Goal: Task Accomplishment & Management: Manage account settings

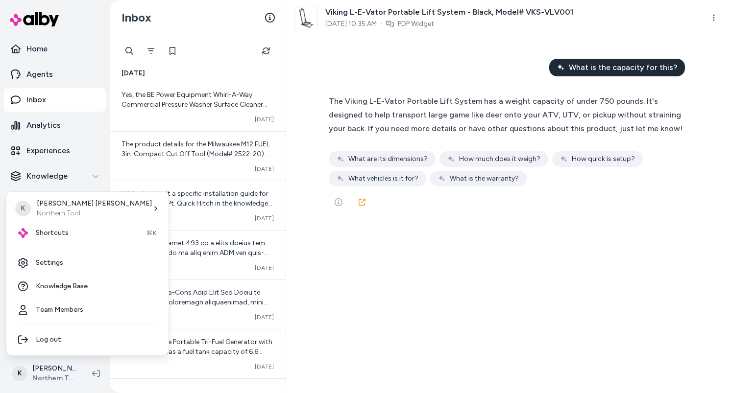
click at [43, 367] on html "Home Agents Inbox Analytics Experiences Knowledge Products Documents Rules Veri…" at bounding box center [365, 196] width 731 height 393
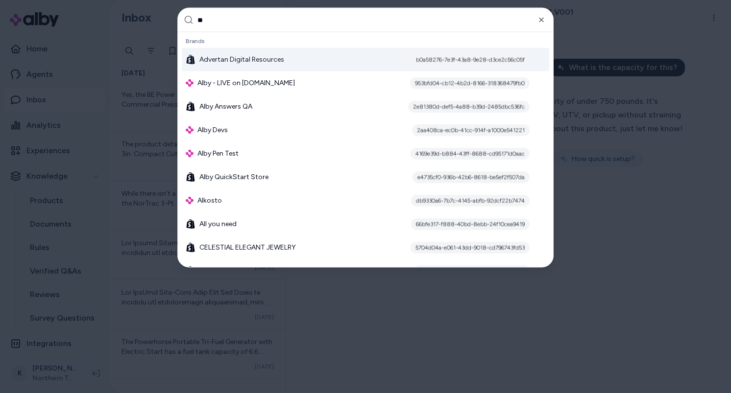
type input "***"
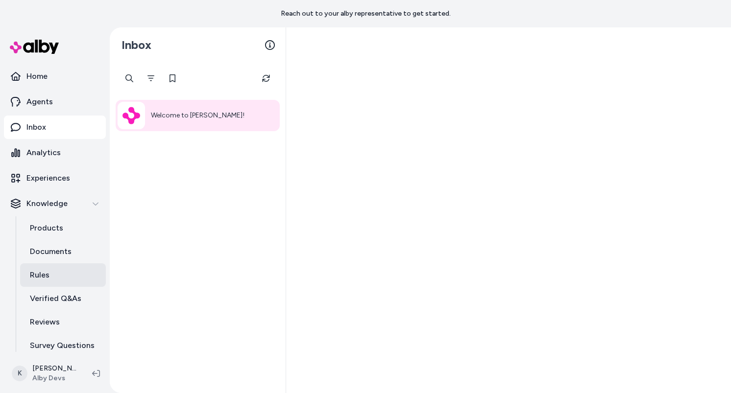
scroll to position [31, 0]
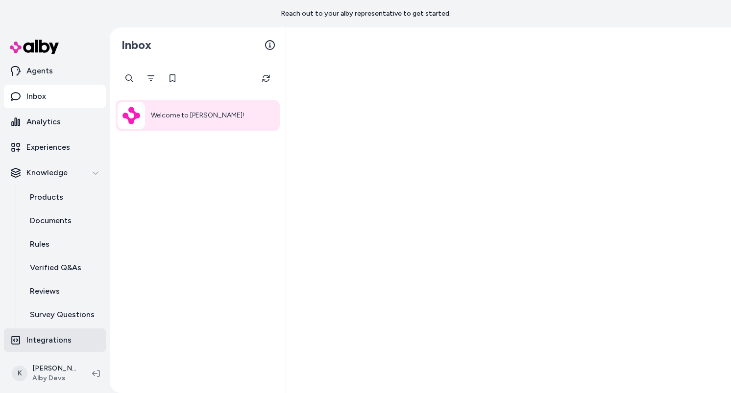
click at [55, 344] on p "Integrations" at bounding box center [48, 341] width 45 height 12
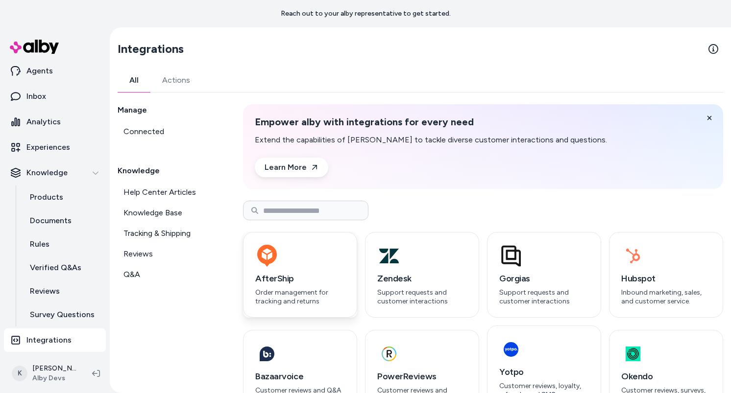
click at [305, 275] on h3 "AfterShip" at bounding box center [300, 279] width 90 height 14
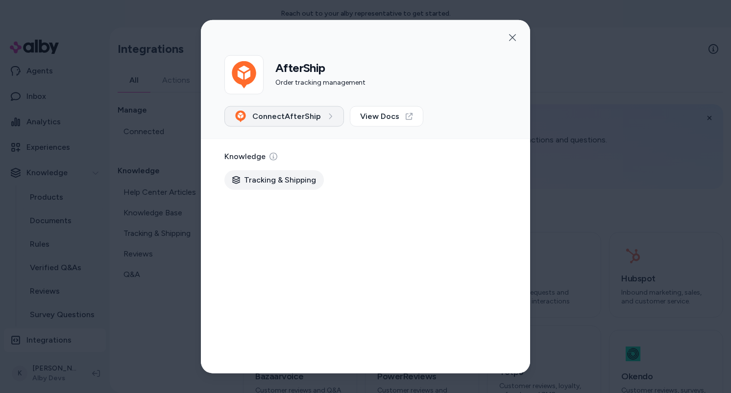
click at [304, 109] on button "Connect AfterShip" at bounding box center [284, 116] width 120 height 21
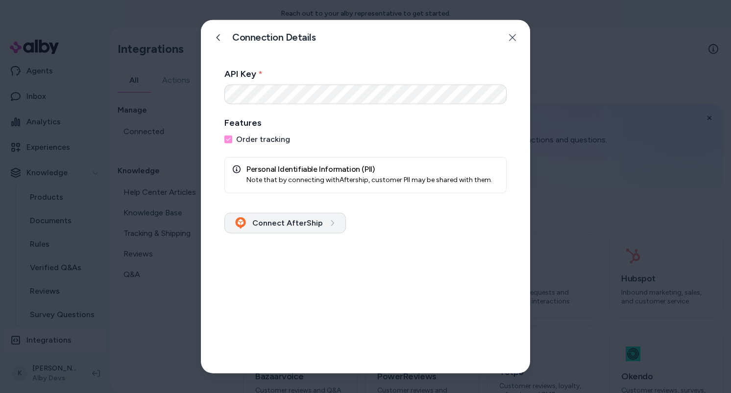
click at [329, 225] on icon "submit" at bounding box center [332, 222] width 7 height 7
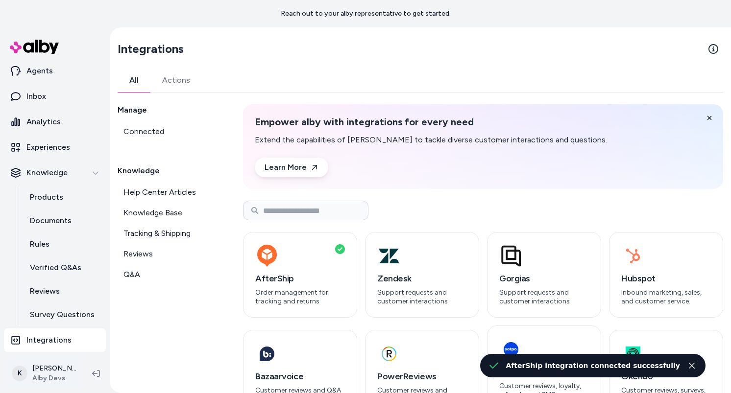
click at [48, 380] on html "Reach out to your alby representative to get started. Home Agents Inbox Analyti…" at bounding box center [365, 196] width 731 height 393
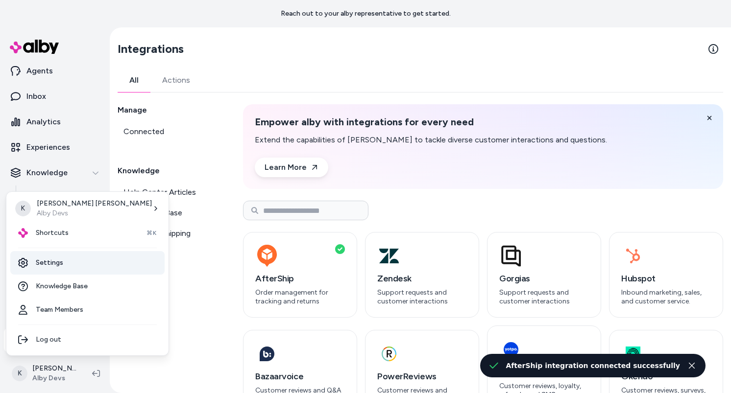
click at [69, 268] on link "Settings" at bounding box center [87, 263] width 154 height 24
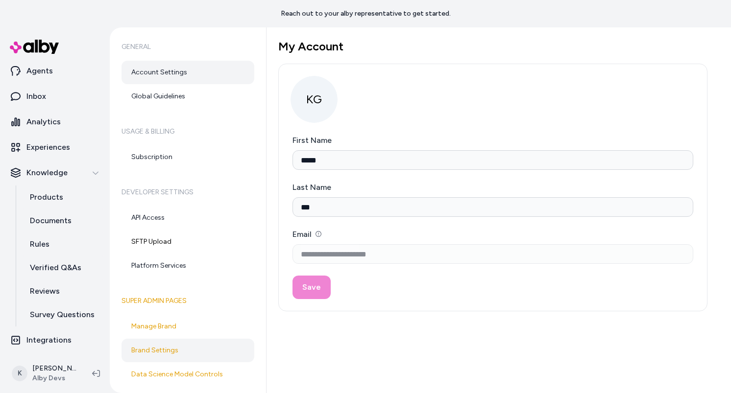
click at [185, 348] on link "Brand Settings" at bounding box center [187, 351] width 133 height 24
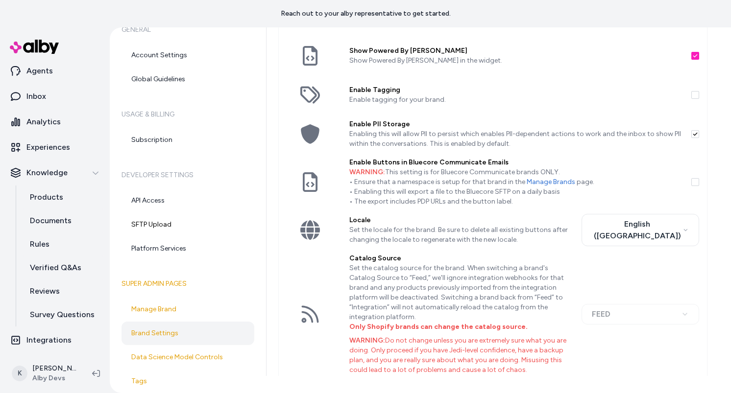
scroll to position [272, 0]
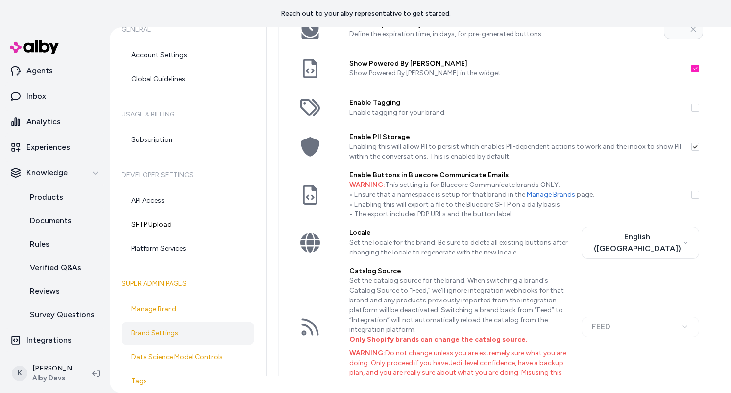
click at [691, 146] on button "button" at bounding box center [695, 147] width 8 height 8
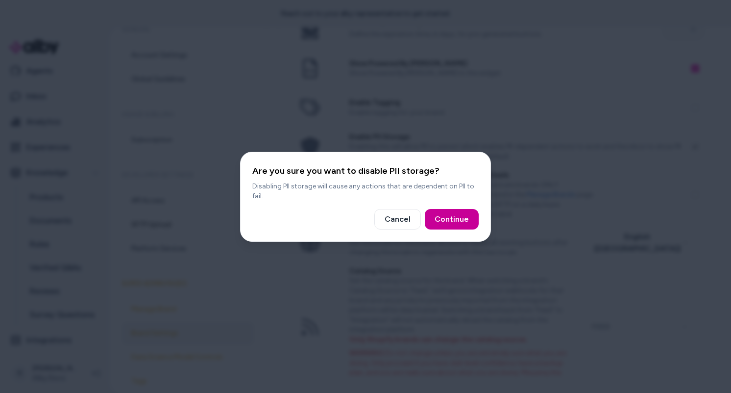
click at [465, 220] on button "Continue" at bounding box center [452, 219] width 54 height 21
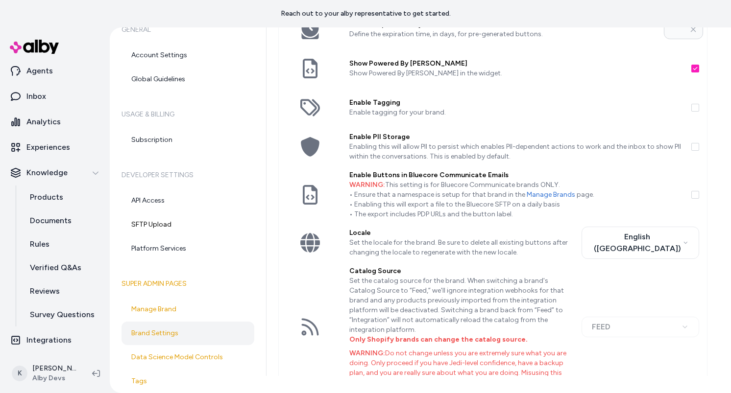
scroll to position [320, 0]
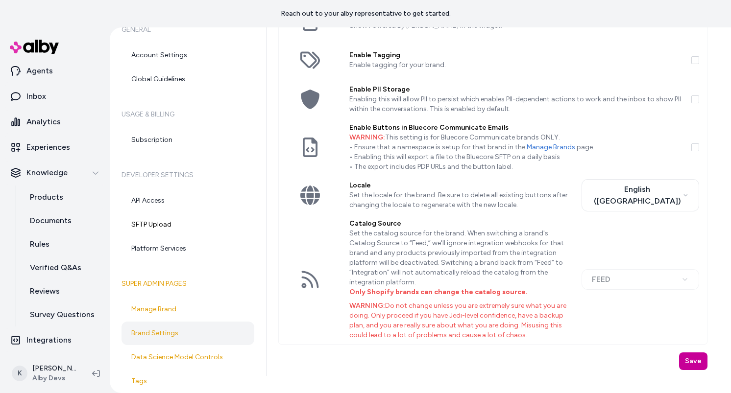
click at [679, 359] on button "Save" at bounding box center [693, 362] width 28 height 18
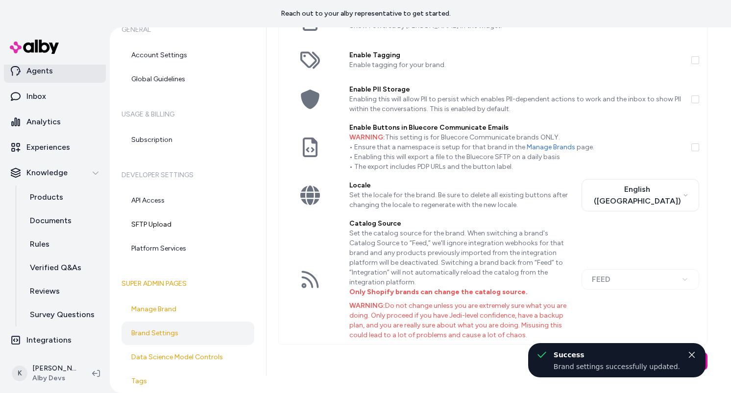
click at [67, 75] on link "Agents" at bounding box center [55, 71] width 102 height 24
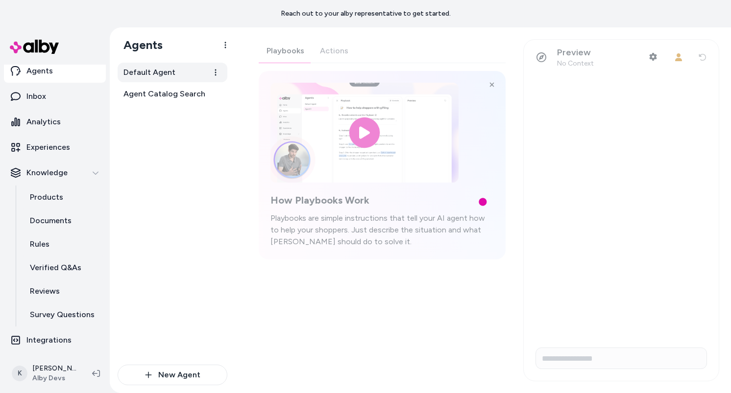
click at [170, 71] on span "Default Agent" at bounding box center [149, 73] width 52 height 12
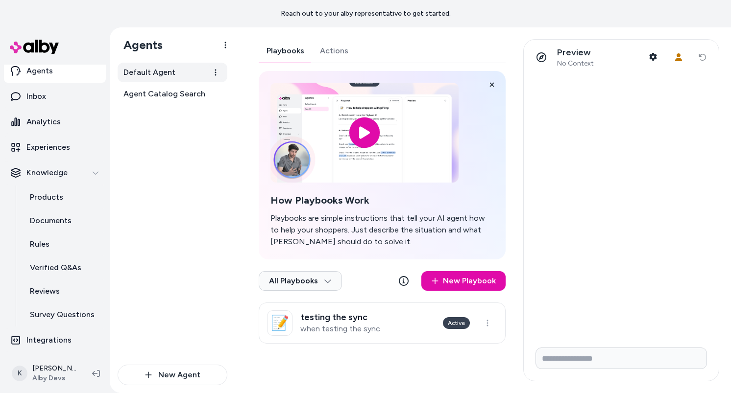
scroll to position [25, 0]
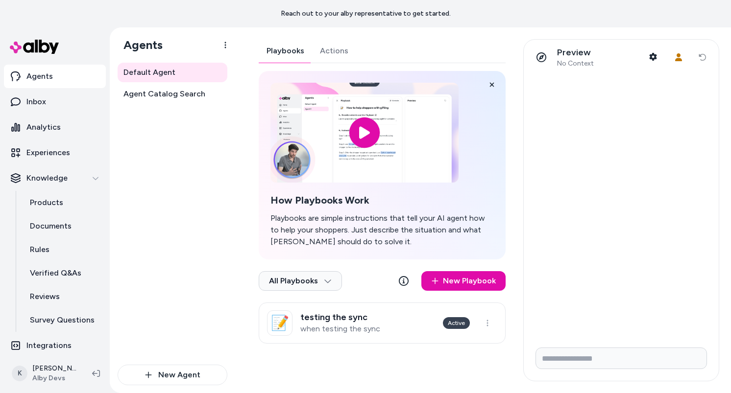
click at [351, 47] on div "Playbooks Actions How Playbooks Work Playbooks are simple instructions that tel…" at bounding box center [382, 191] width 247 height 305
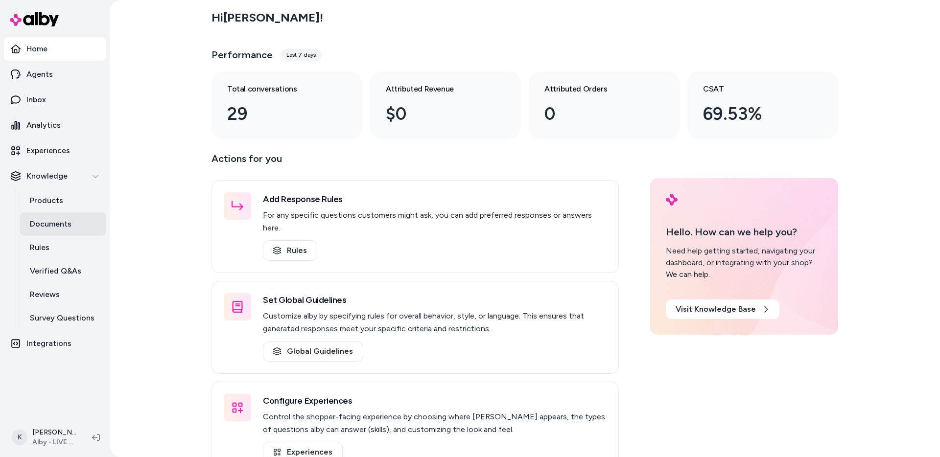
click at [86, 227] on link "Documents" at bounding box center [63, 225] width 86 height 24
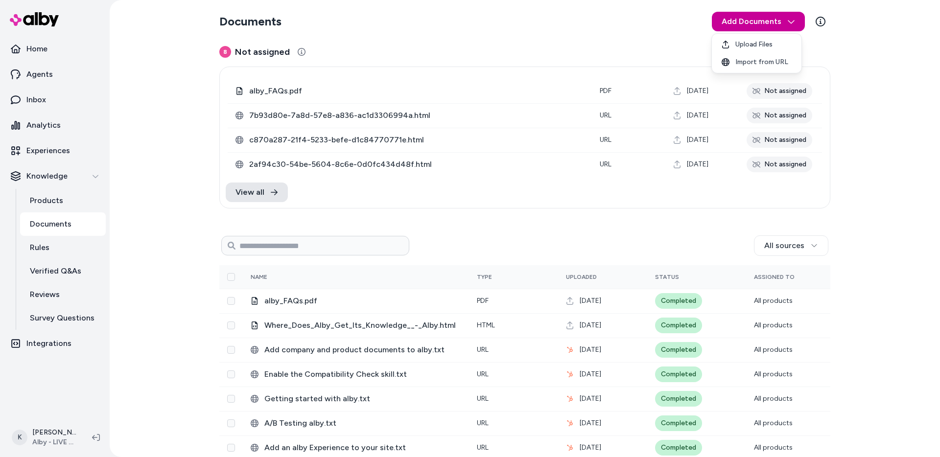
click at [783, 13] on html "Home Agents Inbox Analytics Experiences Knowledge Products Documents Rules Veri…" at bounding box center [470, 228] width 940 height 457
click at [767, 45] on span "Upload Files" at bounding box center [754, 45] width 37 height 10
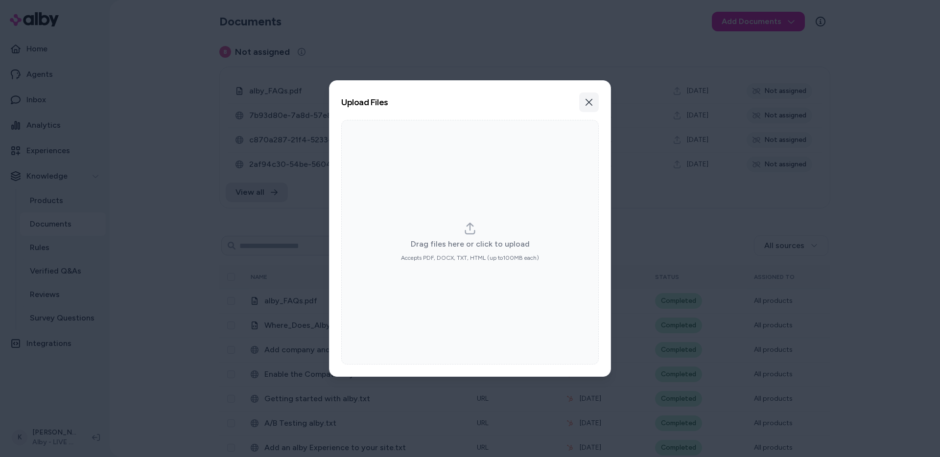
click at [589, 103] on icon "button" at bounding box center [589, 102] width 8 height 8
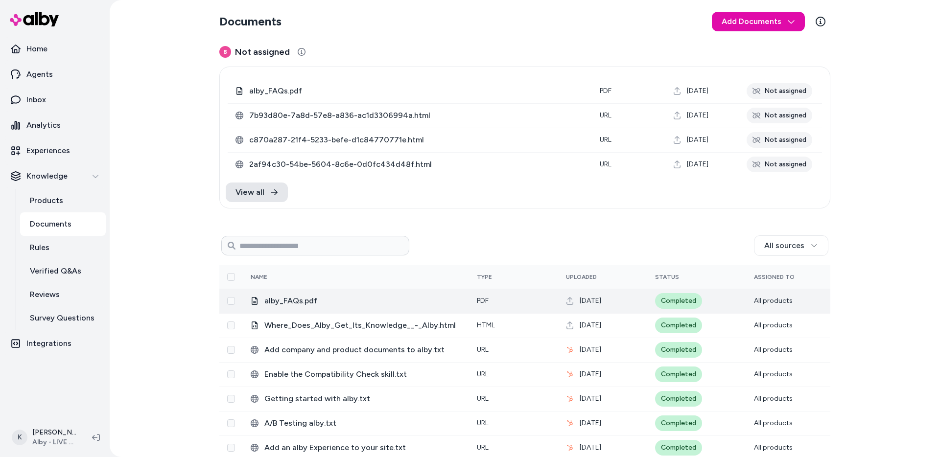
click at [437, 305] on span "alby_FAQs.pdf" at bounding box center [363, 301] width 197 height 12
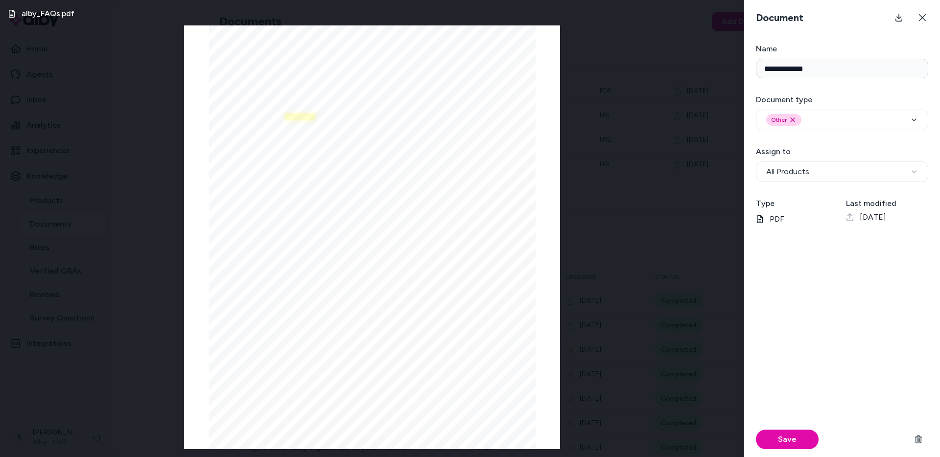
click at [302, 119] on link at bounding box center [300, 116] width 30 height 7
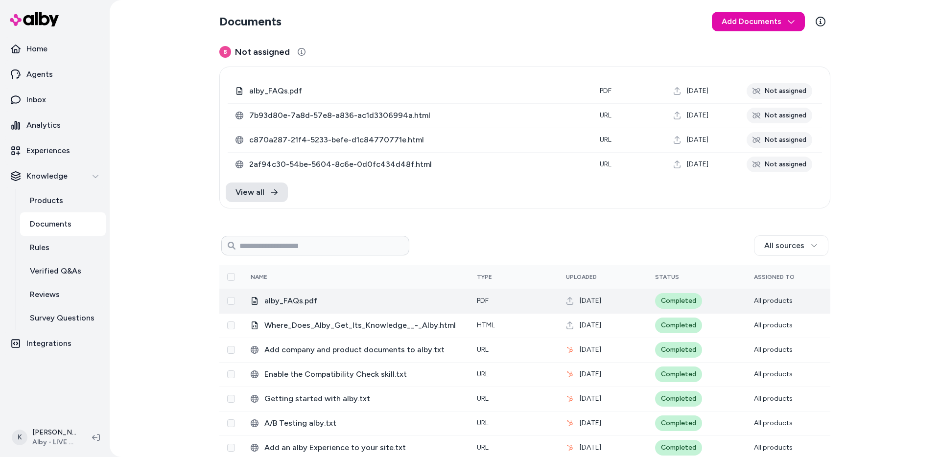
click at [382, 307] on span "alby_FAQs.pdf" at bounding box center [363, 301] width 197 height 12
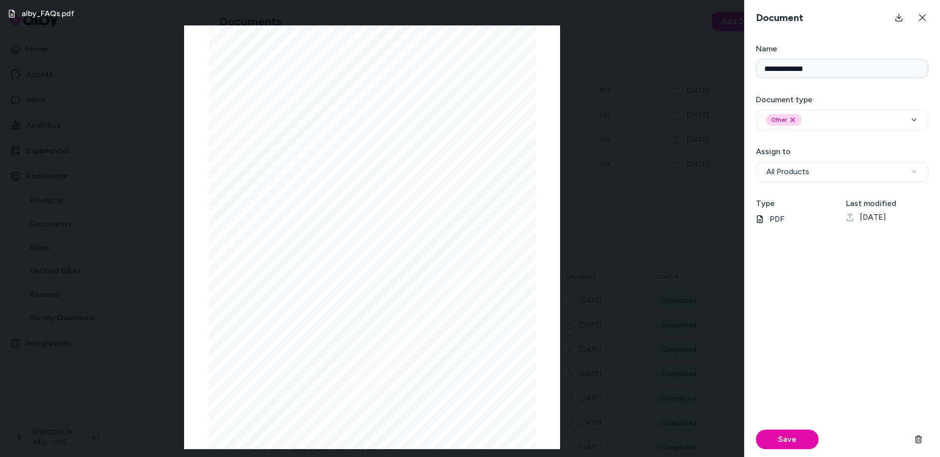
click at [647, 231] on div "alby_FAQs.pdf Page 1/7 alby Pitch FAQs 💡 Have you asked alby first? 💡 Prompts H…" at bounding box center [372, 228] width 745 height 457
click at [921, 21] on icon at bounding box center [923, 18] width 8 height 8
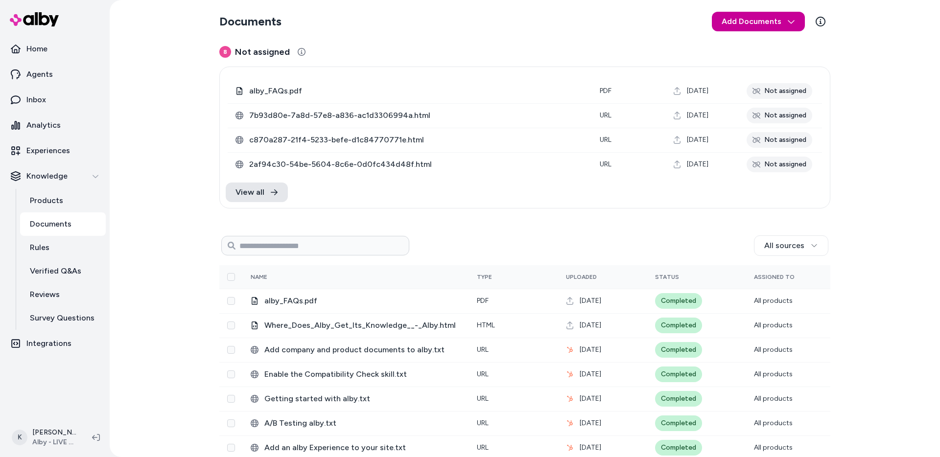
click at [749, 21] on html "Home Agents Inbox Analytics Experiences Knowledge Products Documents Rules Veri…" at bounding box center [470, 228] width 940 height 457
click at [776, 46] on div "Upload Files" at bounding box center [757, 45] width 86 height 18
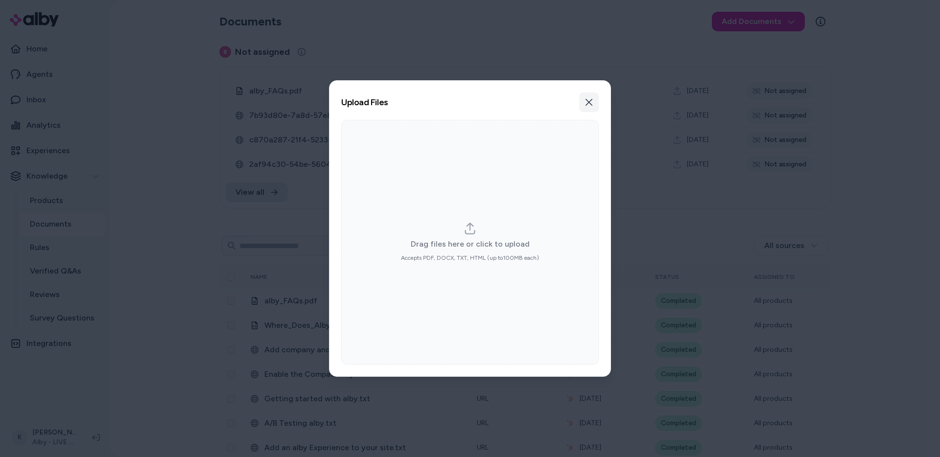
click at [589, 104] on icon "button" at bounding box center [589, 102] width 8 height 8
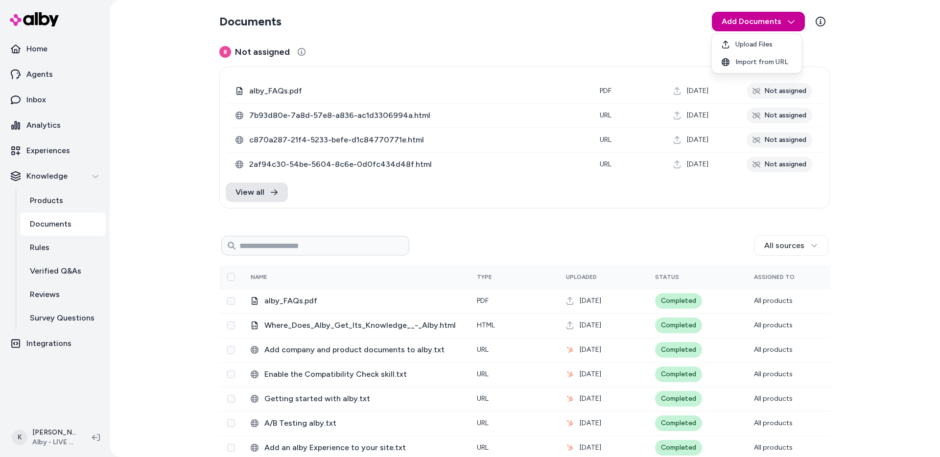
click at [778, 27] on html "Home Agents Inbox Analytics Experiences Knowledge Products Documents Rules Veri…" at bounding box center [470, 228] width 940 height 457
click at [776, 67] on div "Import from URL" at bounding box center [757, 62] width 86 height 18
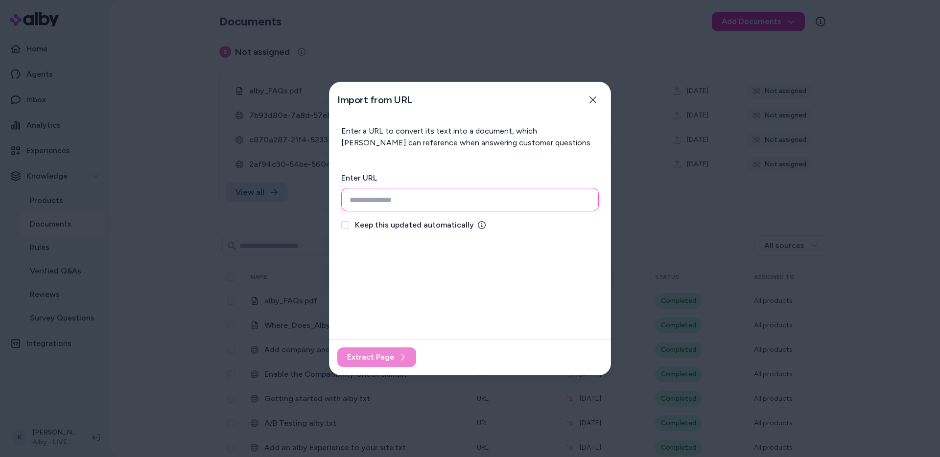
click at [533, 201] on input "url" at bounding box center [470, 200] width 258 height 24
click at [164, 167] on div at bounding box center [470, 228] width 940 height 457
click at [588, 99] on button "Close" at bounding box center [593, 100] width 20 height 20
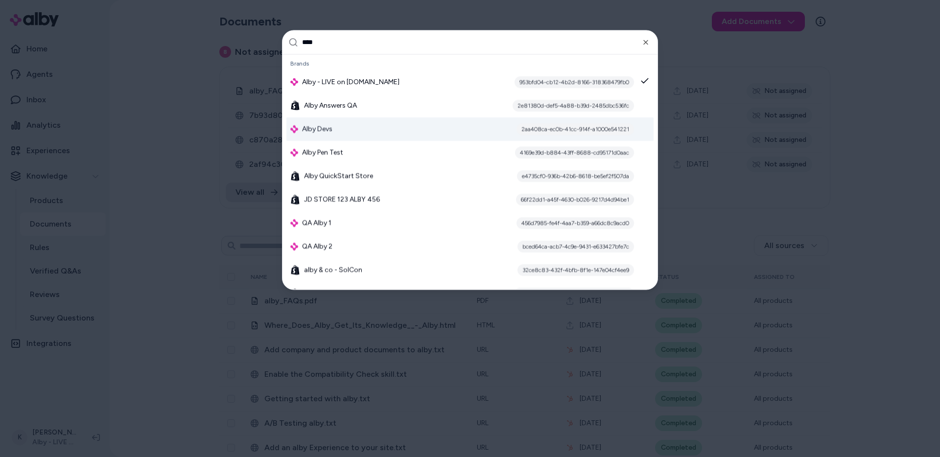
type input "****"
click at [499, 129] on div "Alby Devs 2aa408ca-ec0b-41cc-914f-a1000e541221" at bounding box center [470, 129] width 367 height 24
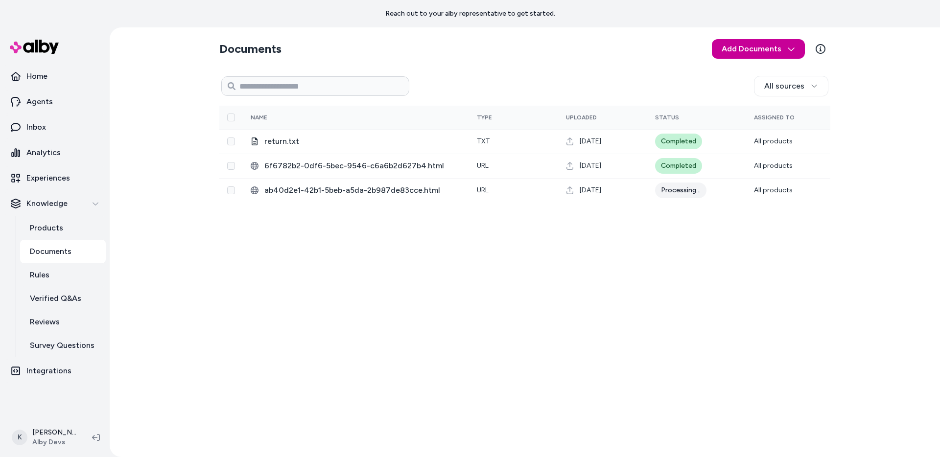
click at [749, 48] on html "Reach out to your alby representative to get started. Home Agents Inbox Analyti…" at bounding box center [470, 228] width 940 height 457
click at [759, 88] on span "Import from URL" at bounding box center [765, 90] width 53 height 10
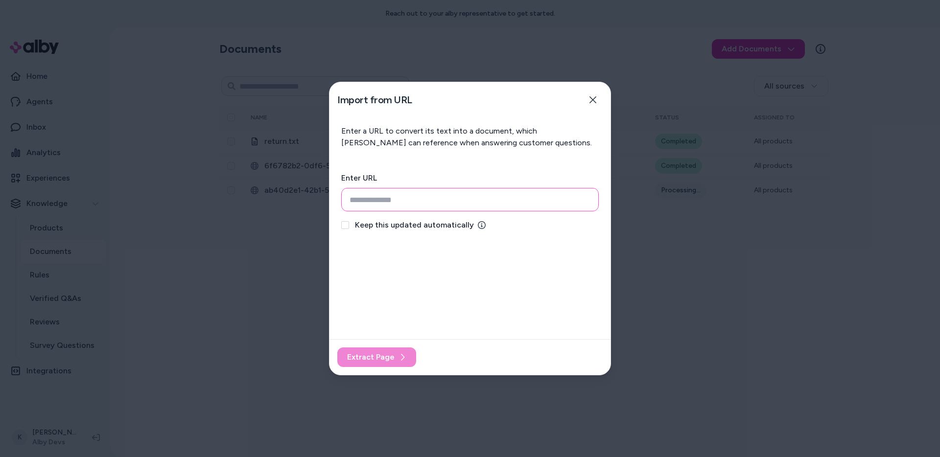
click at [419, 202] on input "url" at bounding box center [470, 200] width 258 height 24
paste input "**********"
type input "**********"
click at [392, 356] on span "Extract Page" at bounding box center [371, 358] width 48 height 12
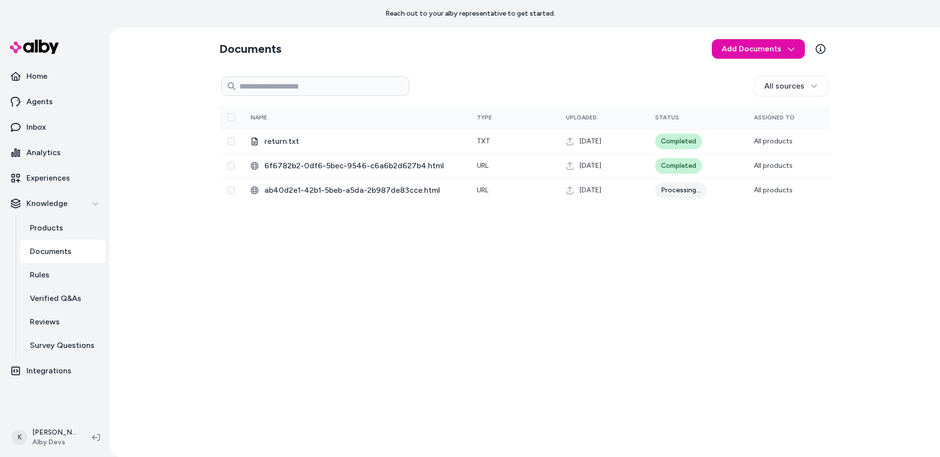
click at [490, 266] on div "Documents Add Documents All sources 0 Selected Edit Name Type Uploaded Status A…" at bounding box center [525, 242] width 627 height 430
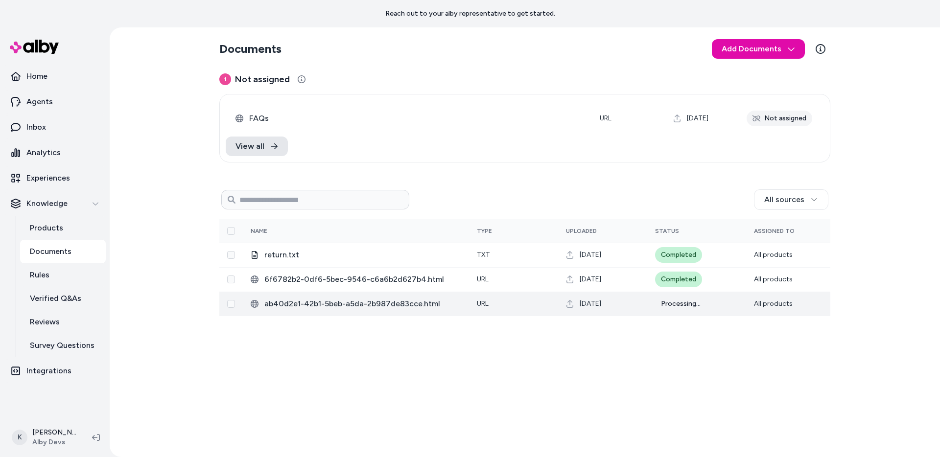
click at [444, 307] on span "ab40d2e1-42b1-5beb-a5da-2b987de83cce.html" at bounding box center [363, 304] width 197 height 12
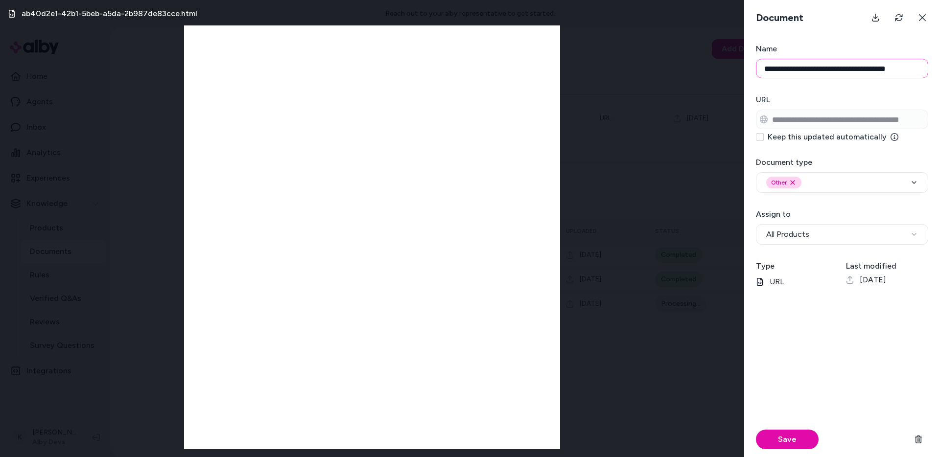
click at [813, 66] on input "**********" at bounding box center [842, 69] width 172 height 20
click at [924, 18] on icon at bounding box center [923, 18] width 8 height 8
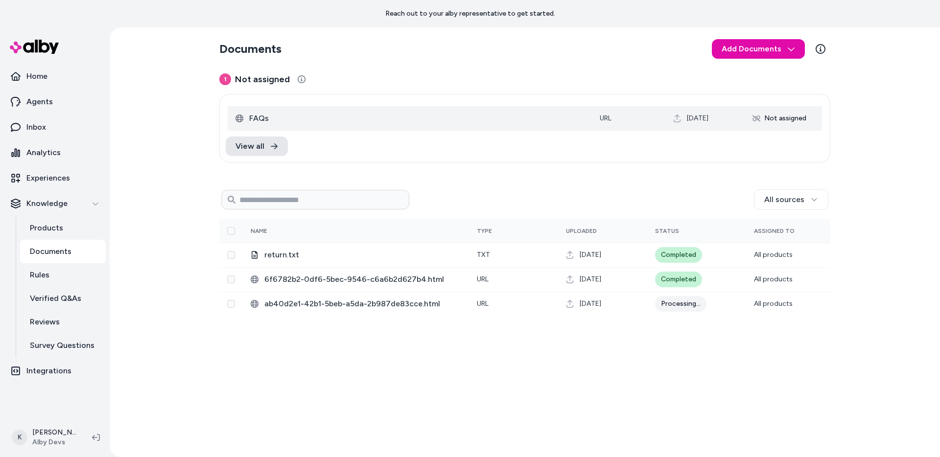
click at [277, 118] on span "FAQs" at bounding box center [416, 119] width 335 height 12
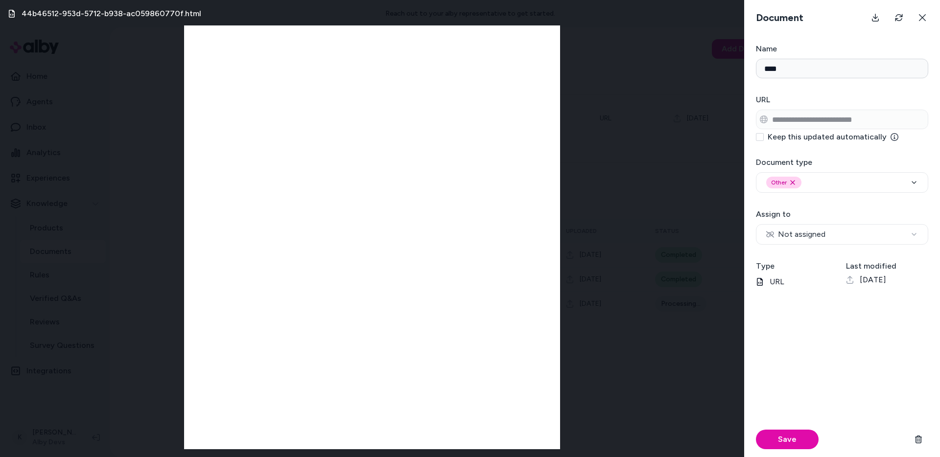
click at [696, 296] on div "44b46512-953d-5712-b938-ac059860770f.html" at bounding box center [372, 228] width 745 height 457
click at [918, 21] on button at bounding box center [923, 18] width 20 height 20
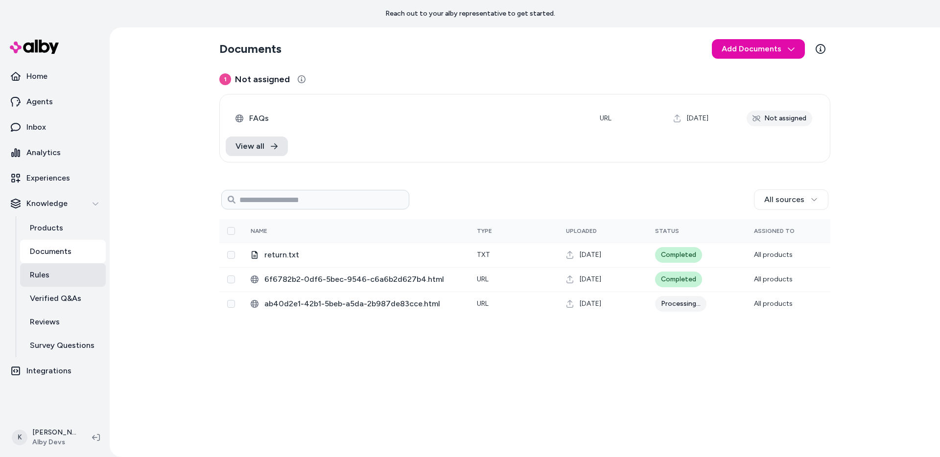
click at [64, 277] on link "Rules" at bounding box center [63, 276] width 86 height 24
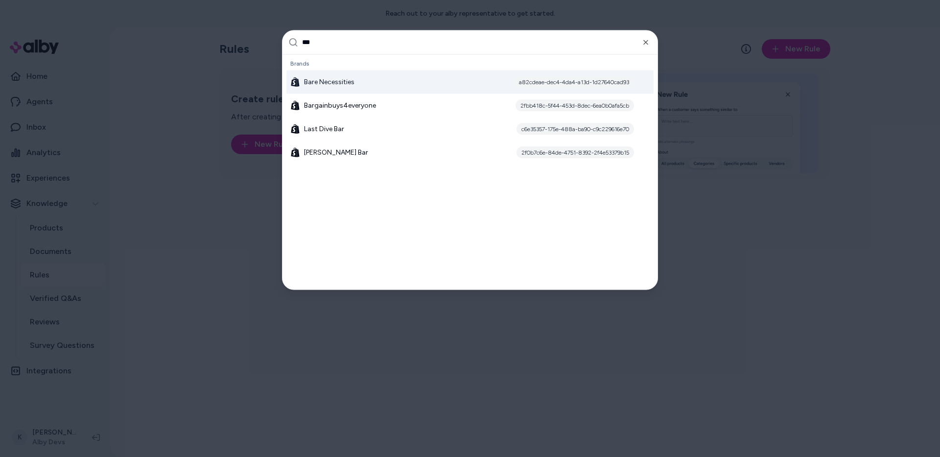
type input "****"
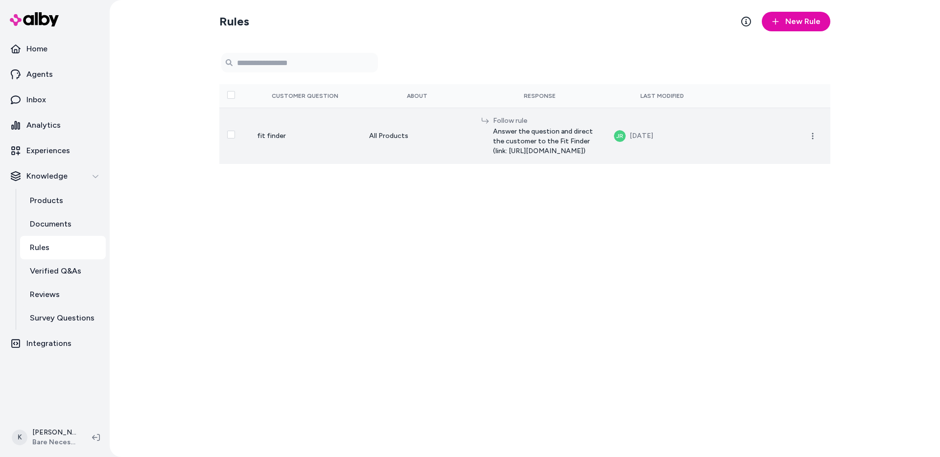
drag, startPoint x: 603, startPoint y: 149, endPoint x: 472, endPoint y: 142, distance: 131.5
click at [493, 142] on span "Answer the question and direct the customer to the Fit Finder (link: [URL][DOMA…" at bounding box center [546, 141] width 106 height 29
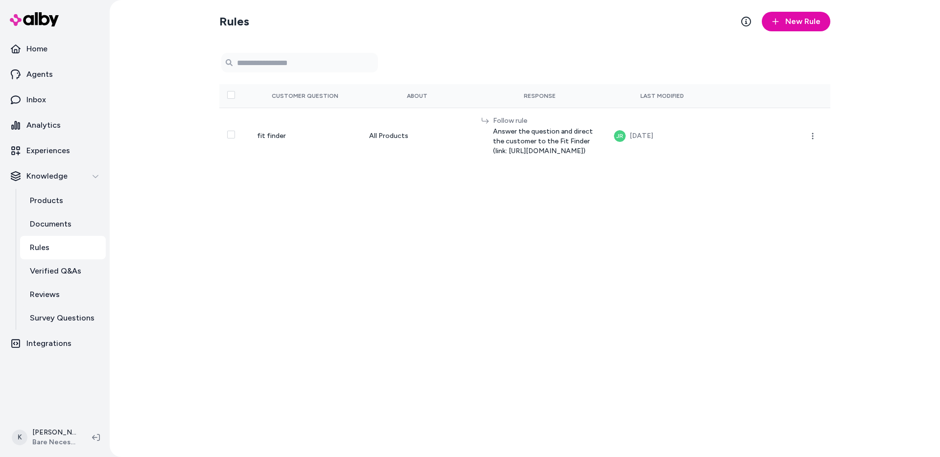
click at [551, 217] on div "Rules New Rule 0 selected Search Products Customer Question About Response Last…" at bounding box center [525, 228] width 627 height 457
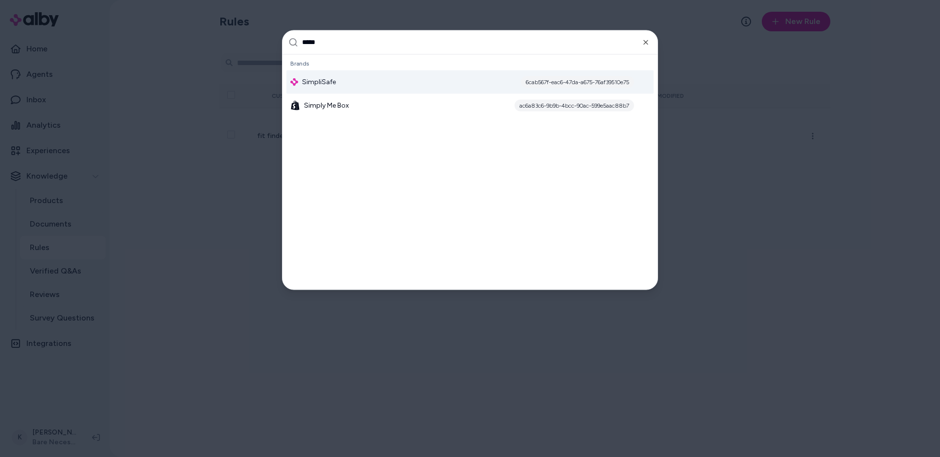
type input "******"
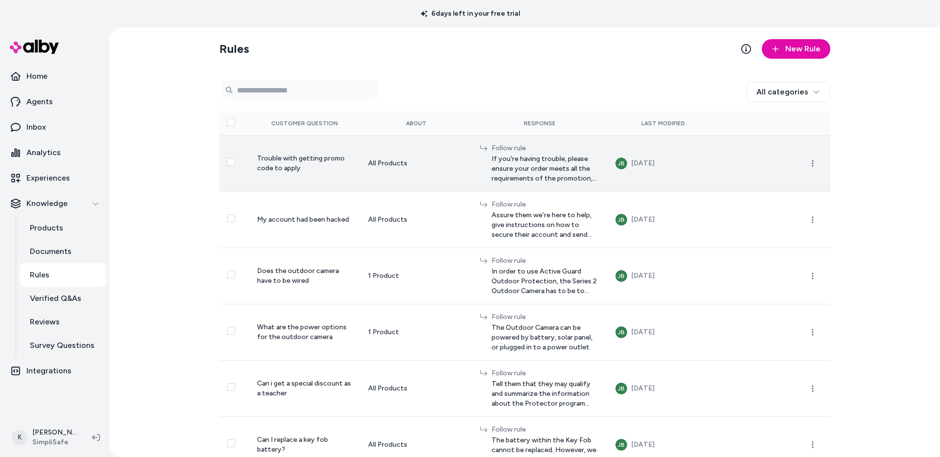
click at [551, 168] on span "If you're having trouble, please ensure your order meets all the requirements o…" at bounding box center [546, 168] width 109 height 29
click at [812, 161] on icon "button" at bounding box center [813, 164] width 8 height 8
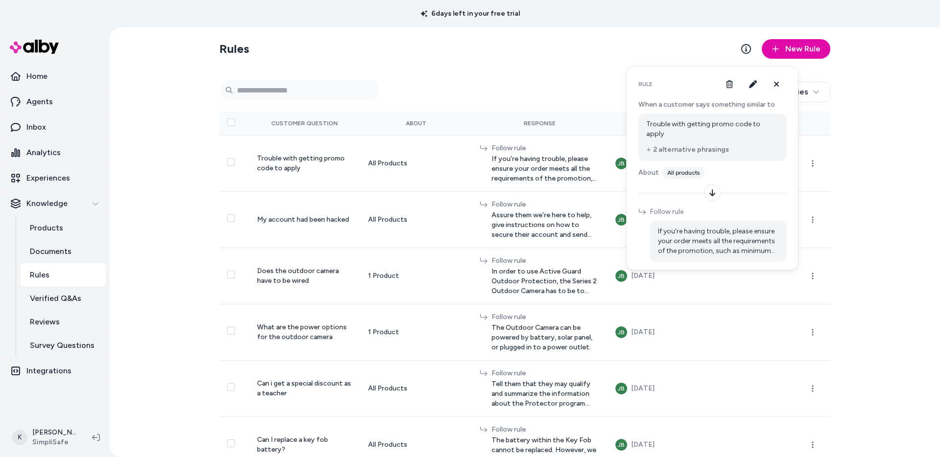
click at [749, 232] on span "If you're having trouble, please ensure your order meets all the requirements o…" at bounding box center [718, 241] width 120 height 29
click at [705, 239] on span "If you're having trouble, please ensure your order meets all the requirements o…" at bounding box center [718, 241] width 120 height 29
click at [755, 90] on button "button" at bounding box center [754, 84] width 20 height 20
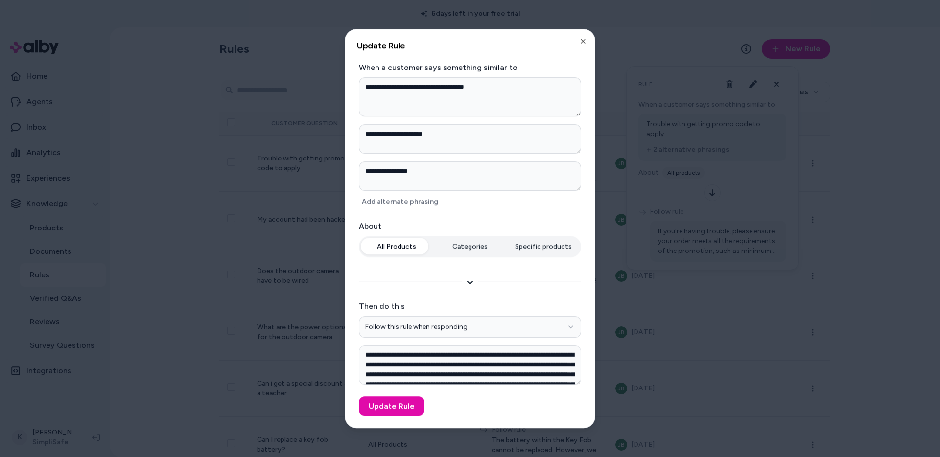
scroll to position [28, 0]
click at [905, 318] on div at bounding box center [470, 228] width 940 height 457
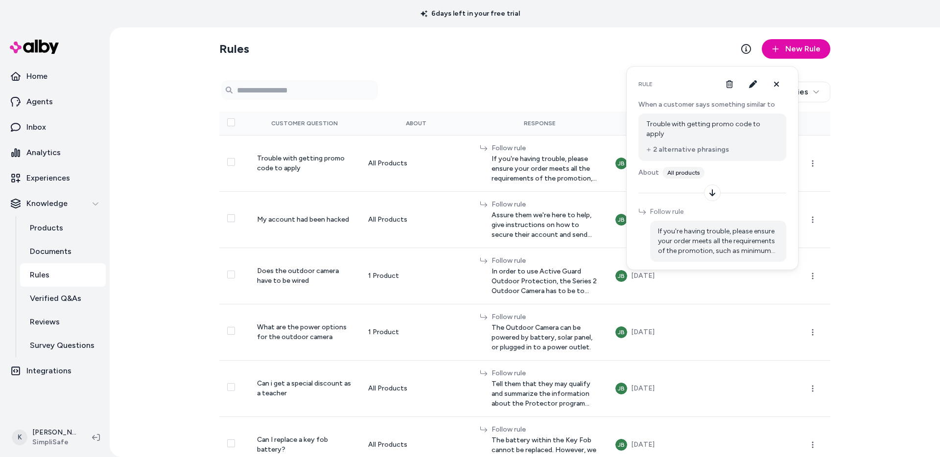
click at [889, 265] on div "Rules New Rule 0 selected Search Products All categories Customer Question Abou…" at bounding box center [525, 242] width 831 height 430
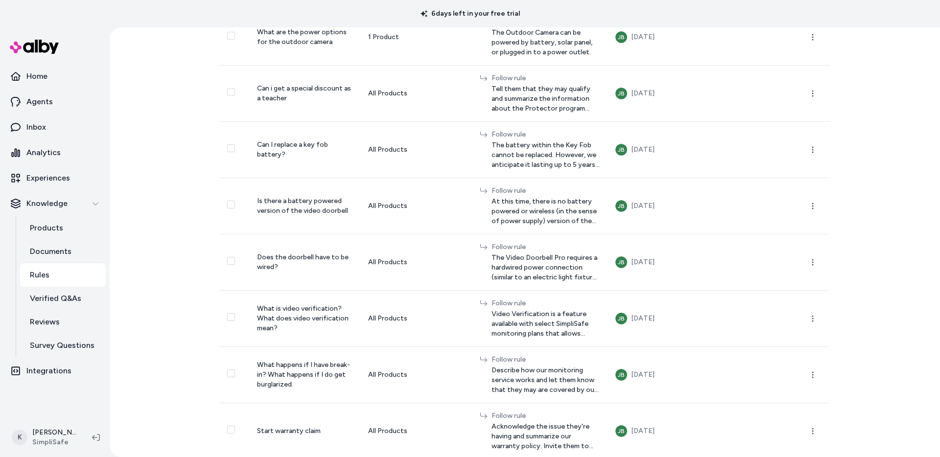
scroll to position [296, 0]
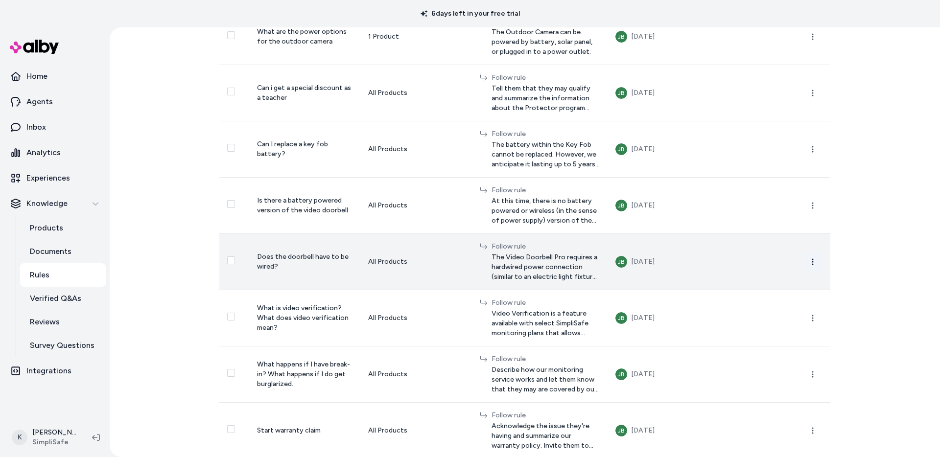
click at [814, 258] on icon "button" at bounding box center [813, 262] width 8 height 8
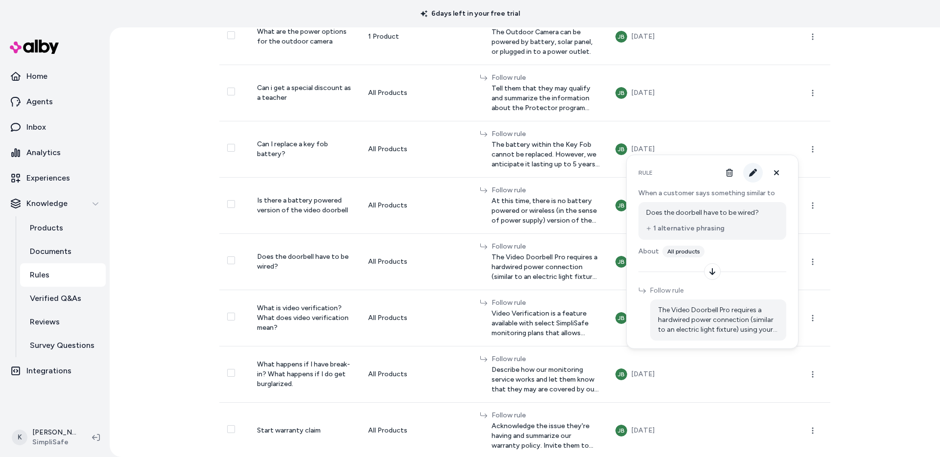
click at [752, 174] on icon "button" at bounding box center [753, 173] width 8 height 8
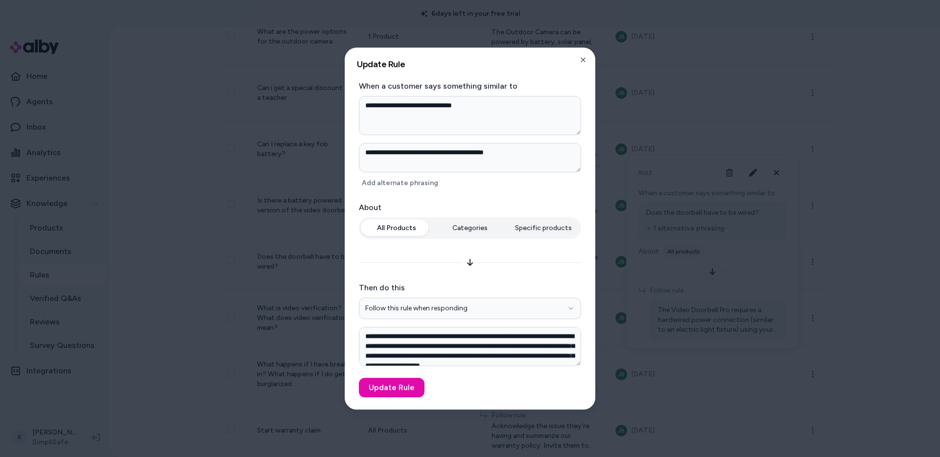
scroll to position [19, 0]
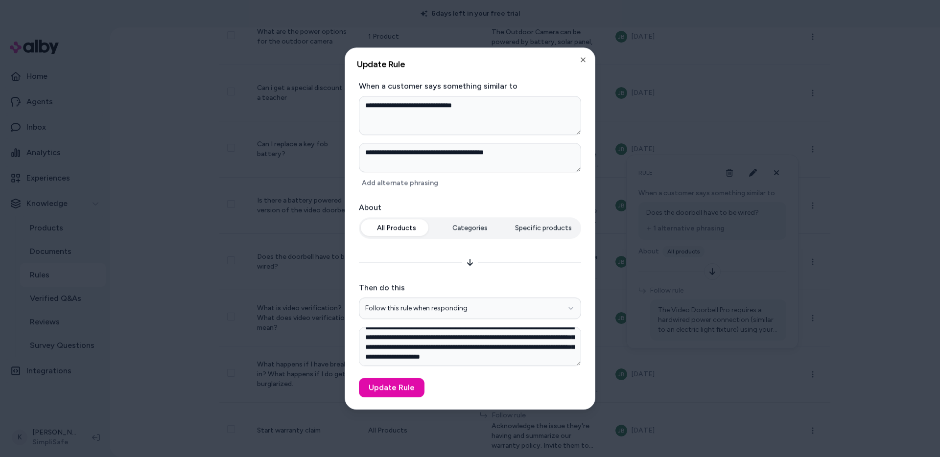
click at [866, 300] on div at bounding box center [470, 228] width 940 height 457
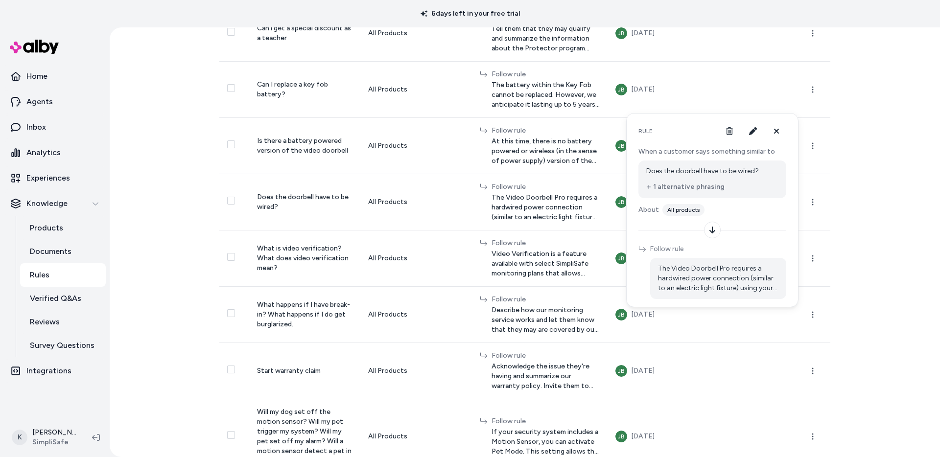
click at [866, 300] on div "Rules New Rule 0 selected Search Products All categories Customer Question Abou…" at bounding box center [525, 242] width 831 height 430
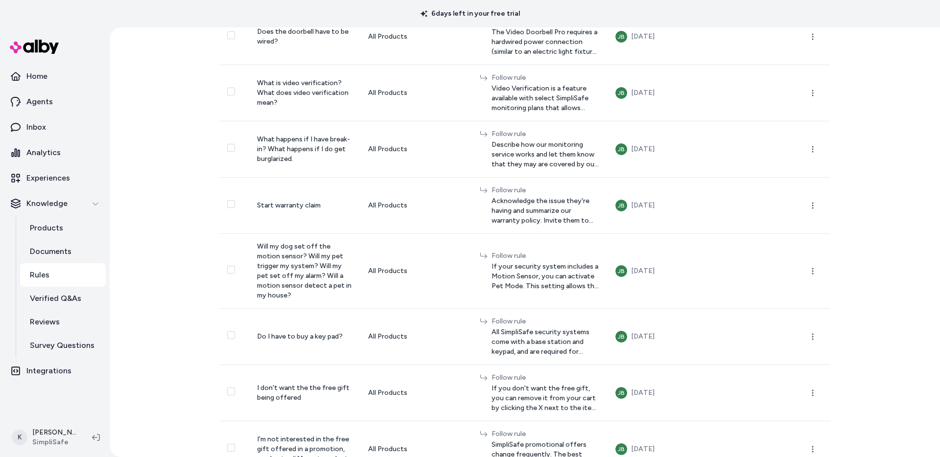
scroll to position [522, 0]
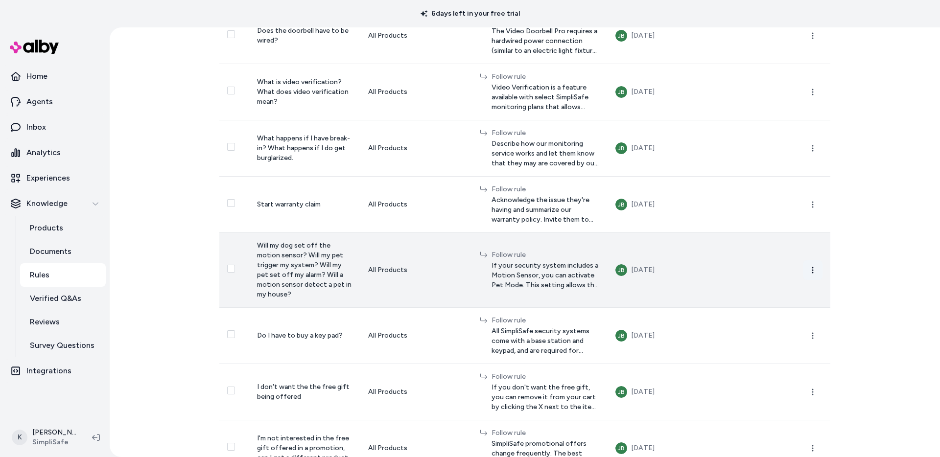
click at [813, 273] on icon "button" at bounding box center [813, 270] width 8 height 8
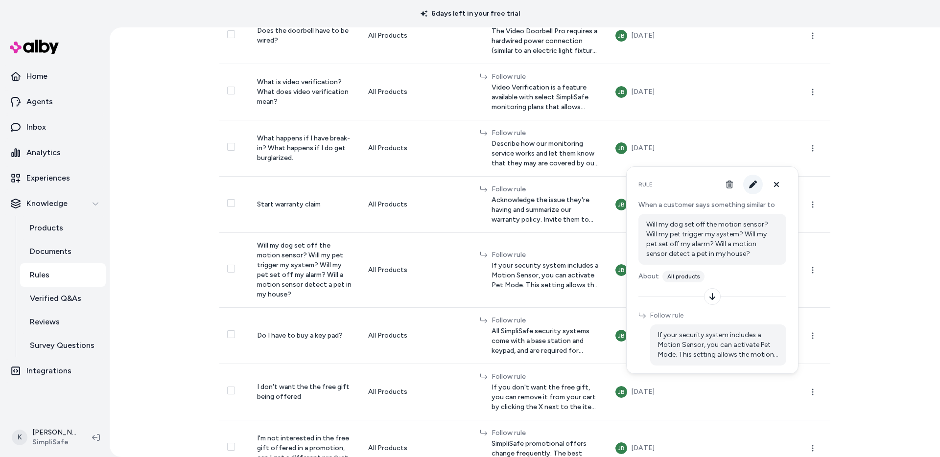
click at [753, 184] on icon "button" at bounding box center [753, 185] width 8 height 8
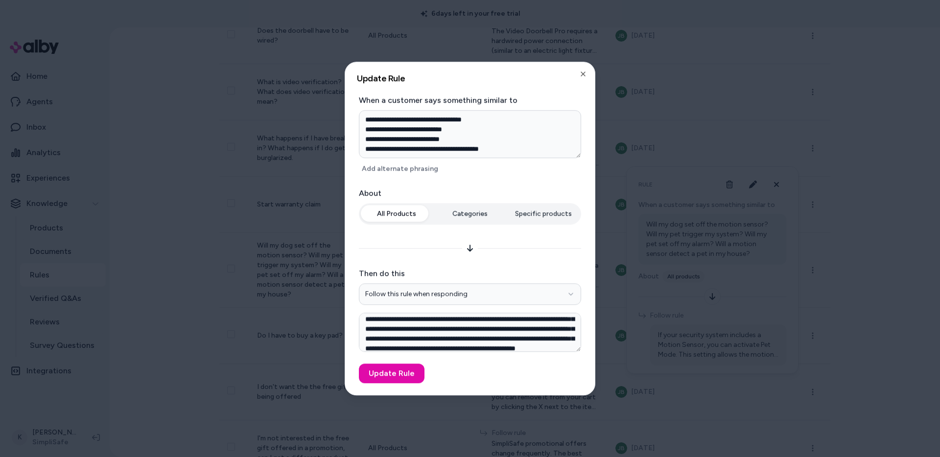
scroll to position [0, 0]
click at [584, 73] on icon "button" at bounding box center [583, 74] width 4 height 4
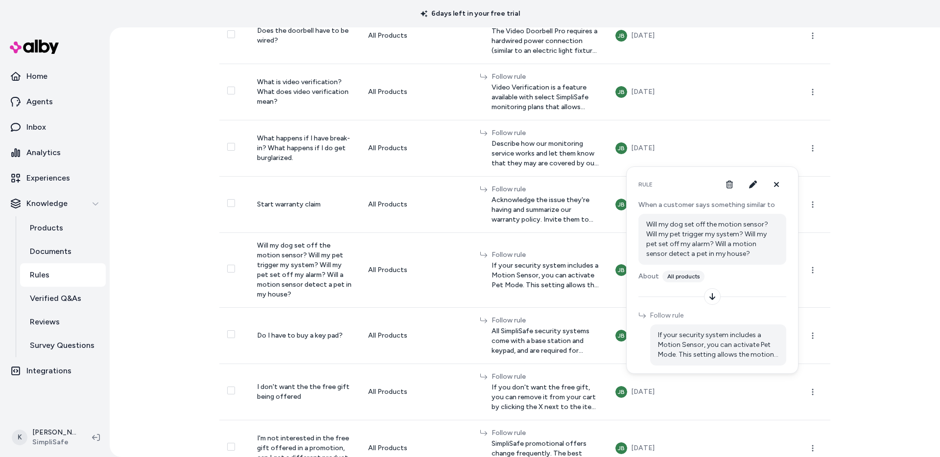
click at [859, 217] on div "Rules New Rule 0 selected Search Products All categories Customer Question Abou…" at bounding box center [525, 242] width 831 height 430
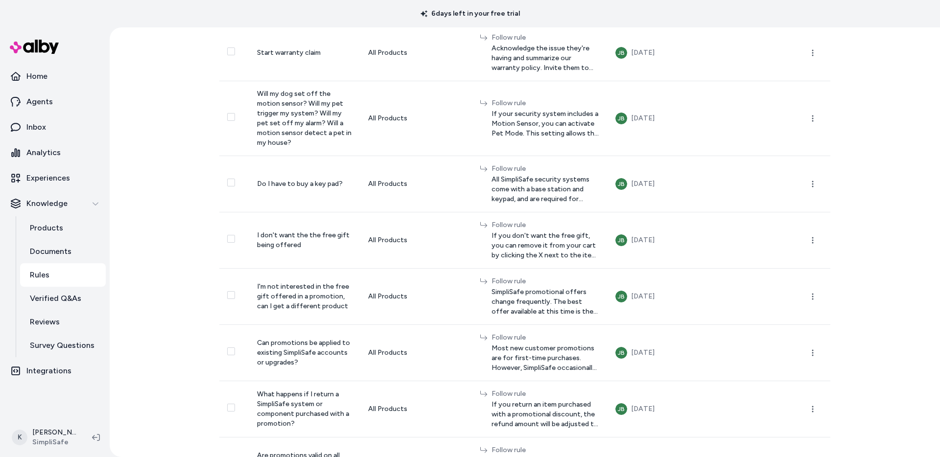
scroll to position [674, 0]
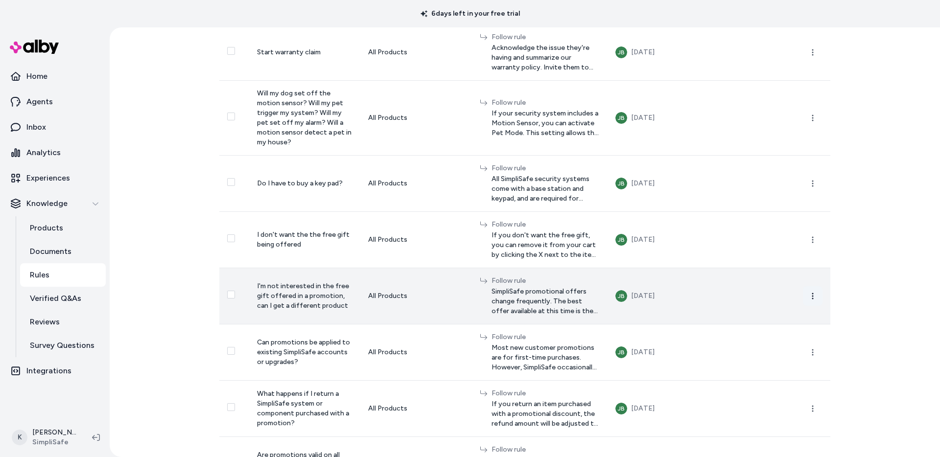
click at [811, 300] on icon "button" at bounding box center [813, 296] width 8 height 8
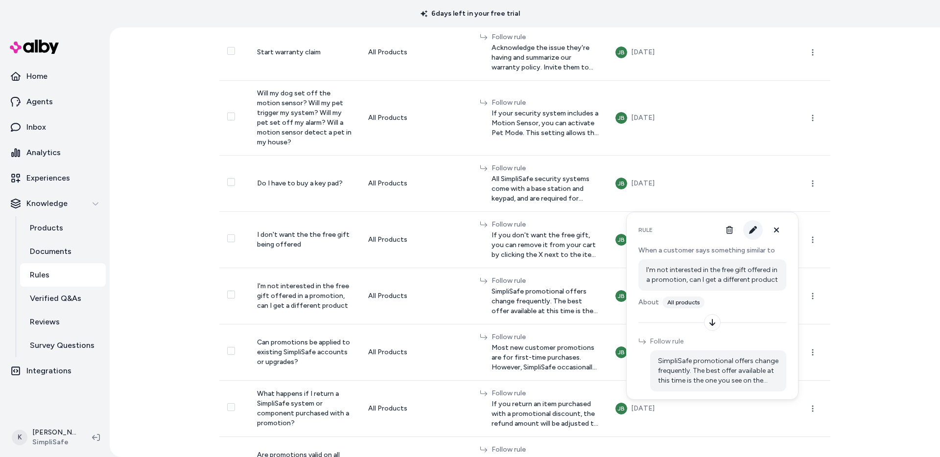
click at [748, 231] on button "button" at bounding box center [754, 230] width 20 height 20
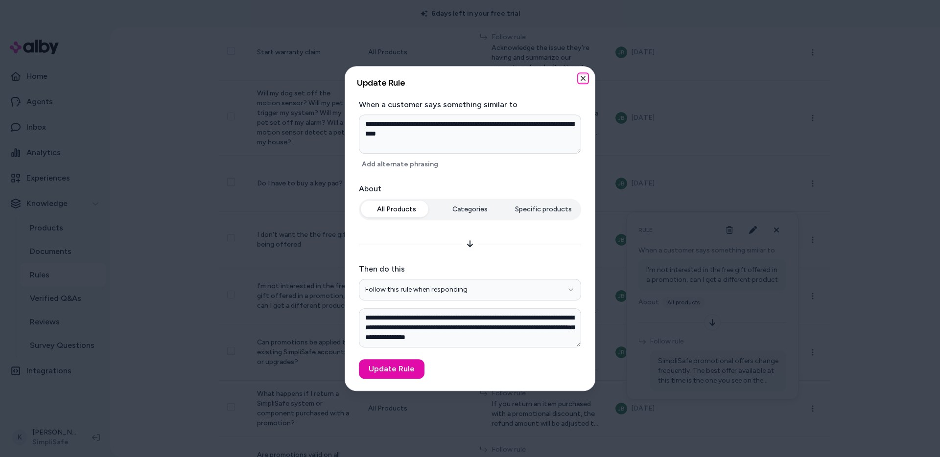
click at [584, 81] on icon "button" at bounding box center [583, 78] width 8 height 8
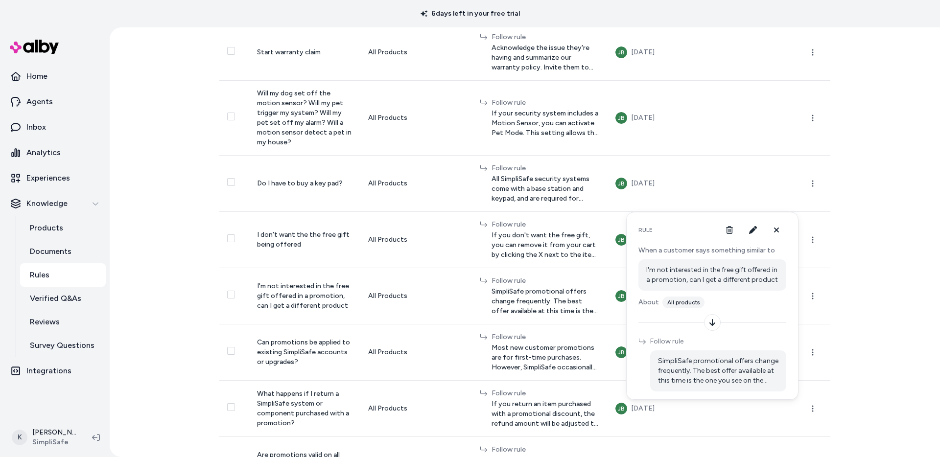
click at [887, 312] on div "Rules New Rule 0 selected Search Products All categories Customer Question Abou…" at bounding box center [525, 242] width 831 height 430
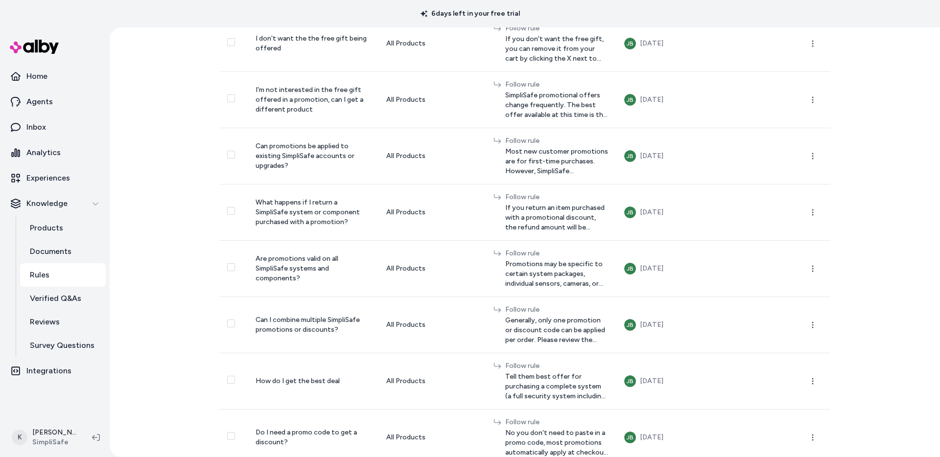
scroll to position [862, 0]
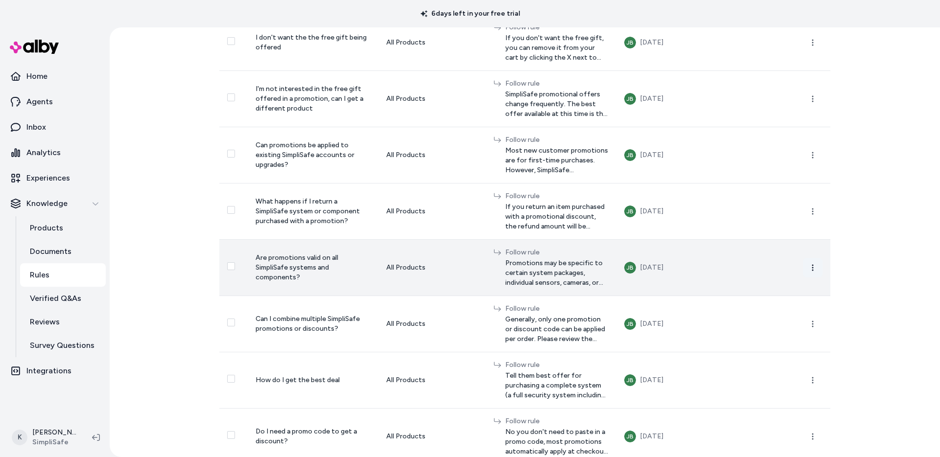
click at [814, 278] on button "button" at bounding box center [813, 268] width 20 height 20
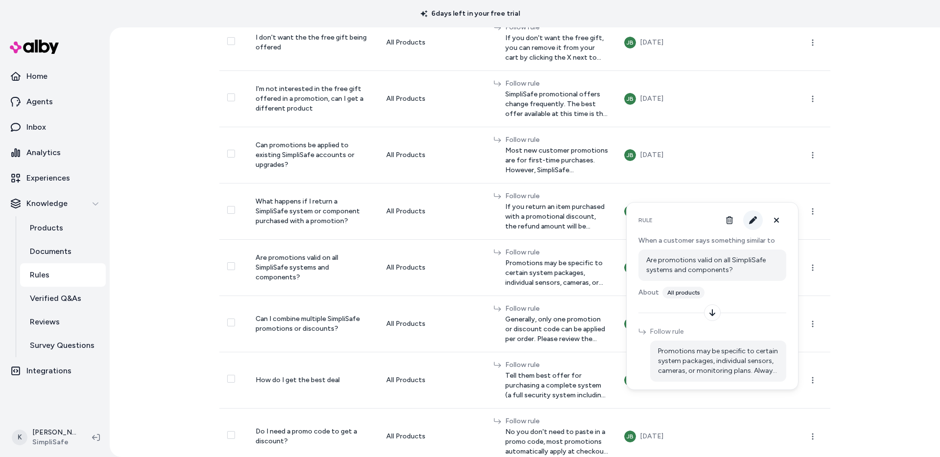
click at [752, 220] on icon "button" at bounding box center [753, 221] width 8 height 8
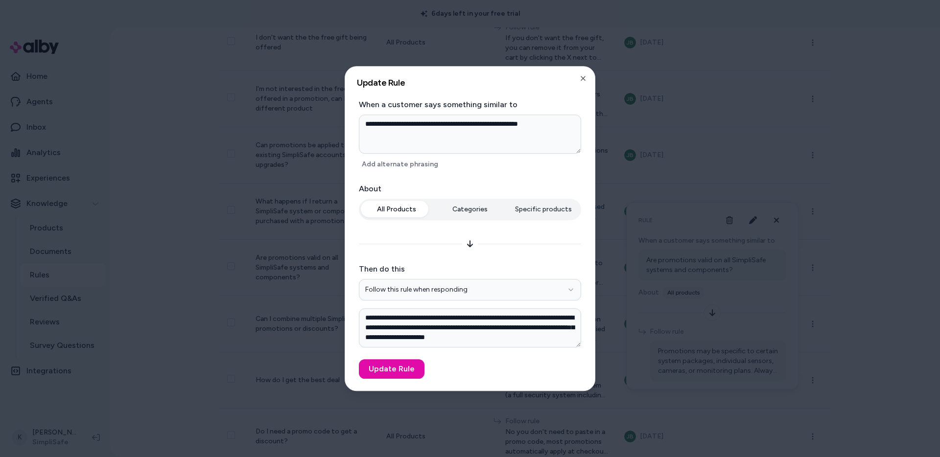
click at [846, 289] on div at bounding box center [470, 228] width 940 height 457
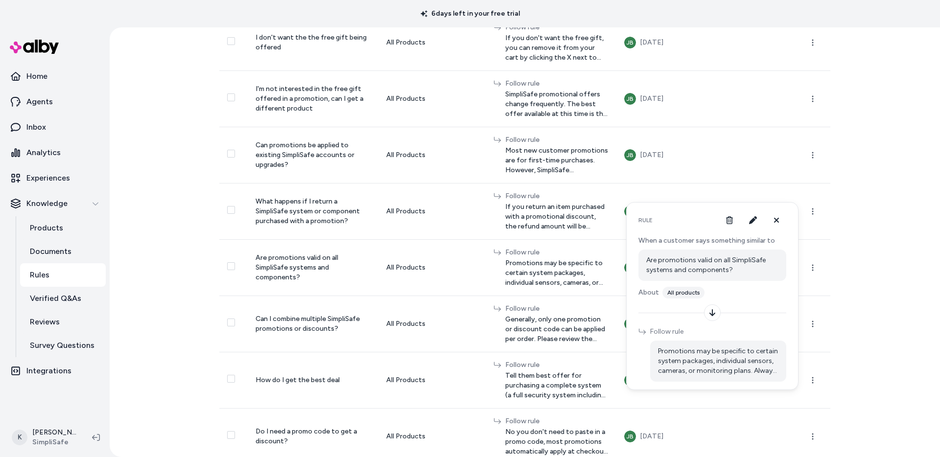
click at [867, 297] on div "Rules New Rule 0 selected Search Products All categories Customer Question Abou…" at bounding box center [525, 242] width 831 height 430
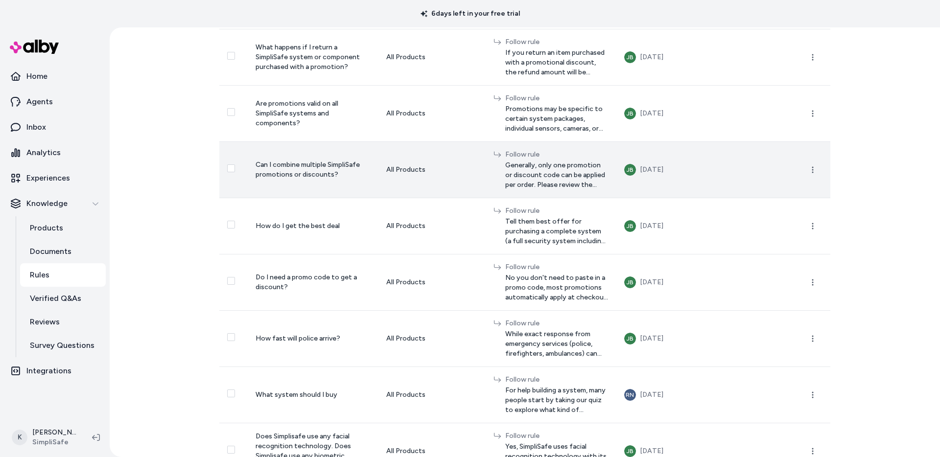
scroll to position [1017, 0]
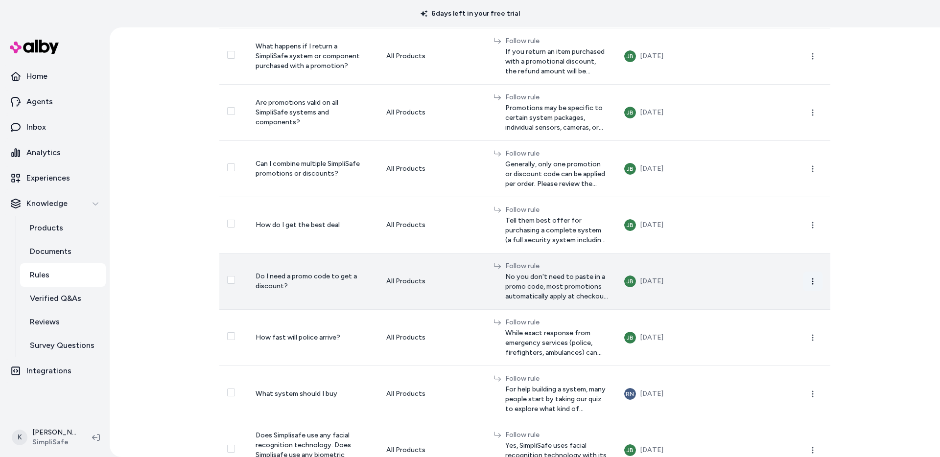
click at [813, 286] on icon "button" at bounding box center [813, 282] width 8 height 8
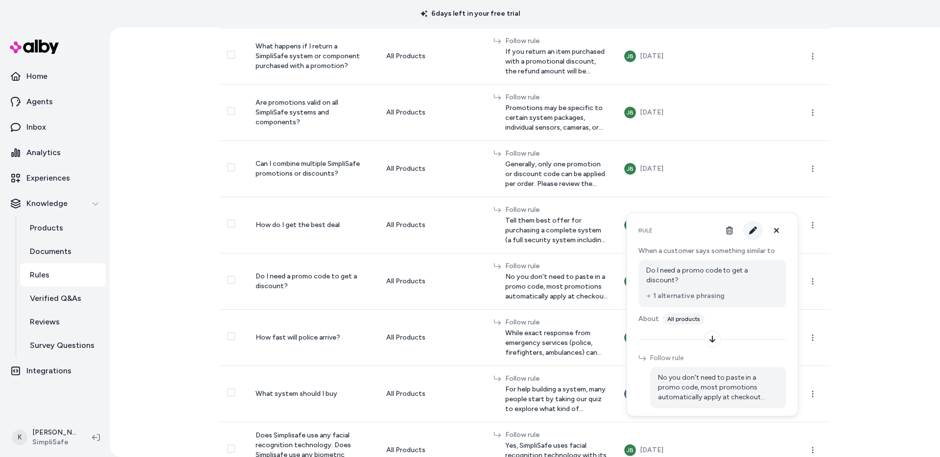
click at [756, 233] on icon "button" at bounding box center [753, 231] width 8 height 8
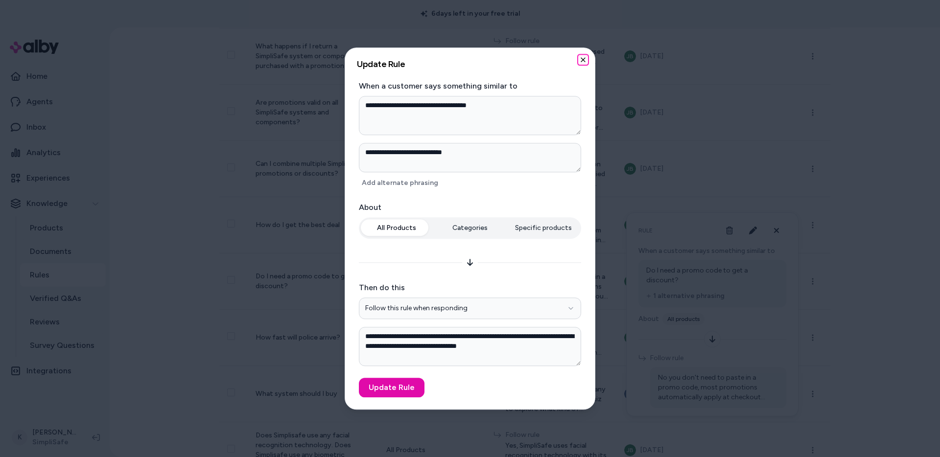
click at [585, 63] on icon "button" at bounding box center [583, 60] width 8 height 8
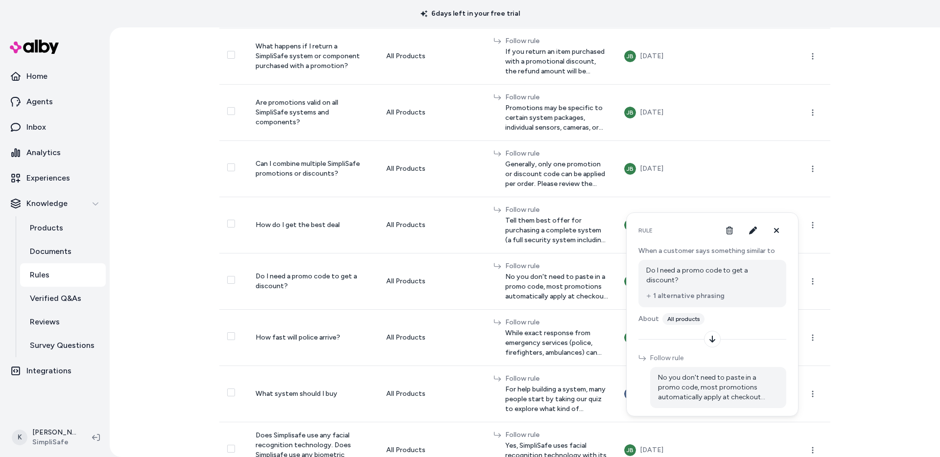
click at [875, 363] on div "Rules New Rule 0 selected Search Products All categories Customer Question Abou…" at bounding box center [525, 242] width 831 height 430
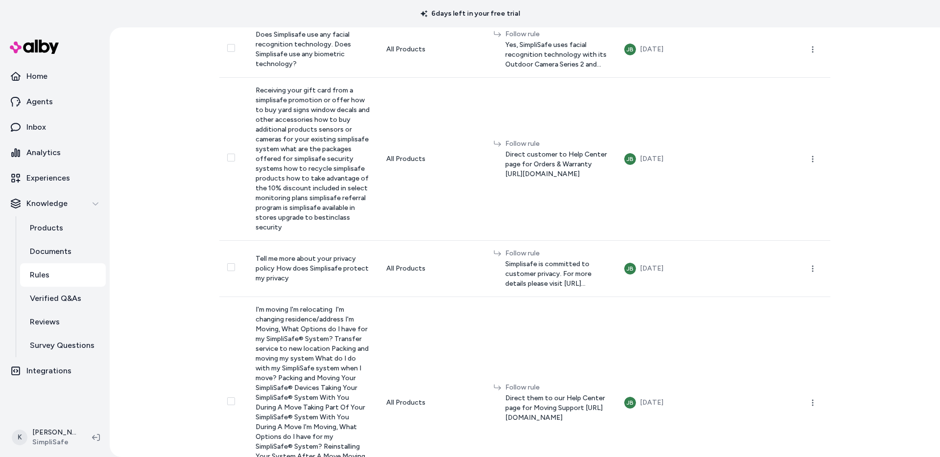
scroll to position [1411, 0]
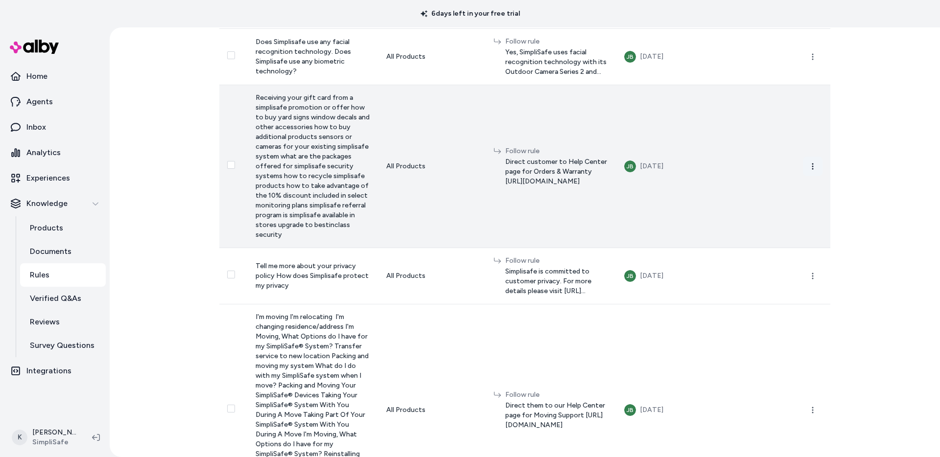
click at [814, 170] on icon "button" at bounding box center [813, 167] width 8 height 8
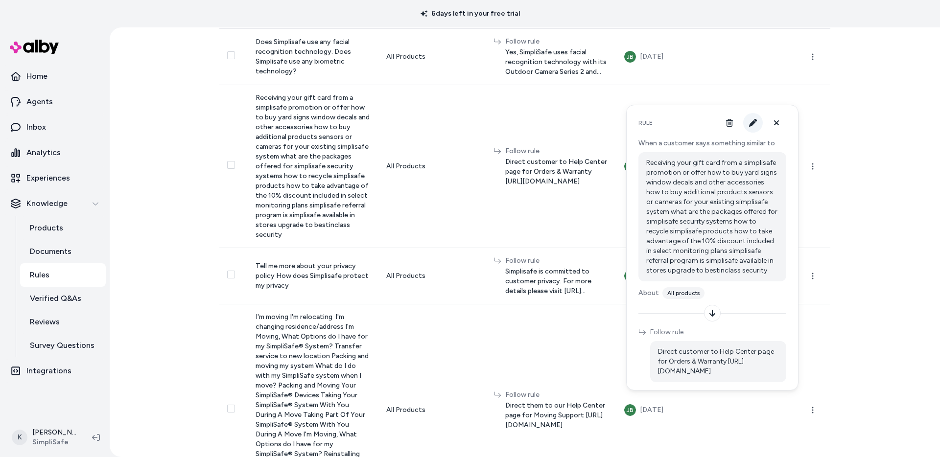
click at [750, 120] on icon "button" at bounding box center [753, 123] width 8 height 8
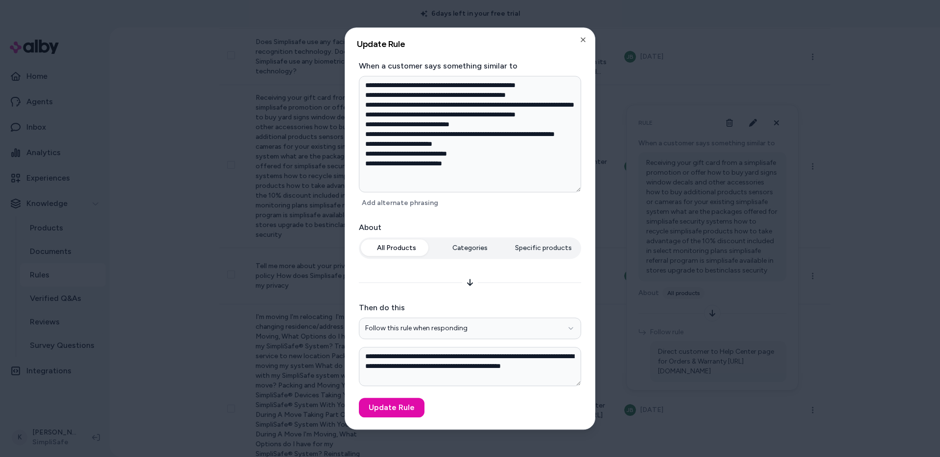
drag, startPoint x: 554, startPoint y: 94, endPoint x: 355, endPoint y: 84, distance: 199.6
click at [355, 84] on div "**********" at bounding box center [470, 229] width 250 height 402
click at [559, 86] on textarea "**********" at bounding box center [470, 134] width 222 height 117
drag, startPoint x: 364, startPoint y: 87, endPoint x: 497, endPoint y: 197, distance: 172.2
click at [497, 197] on div "**********" at bounding box center [470, 135] width 222 height 150
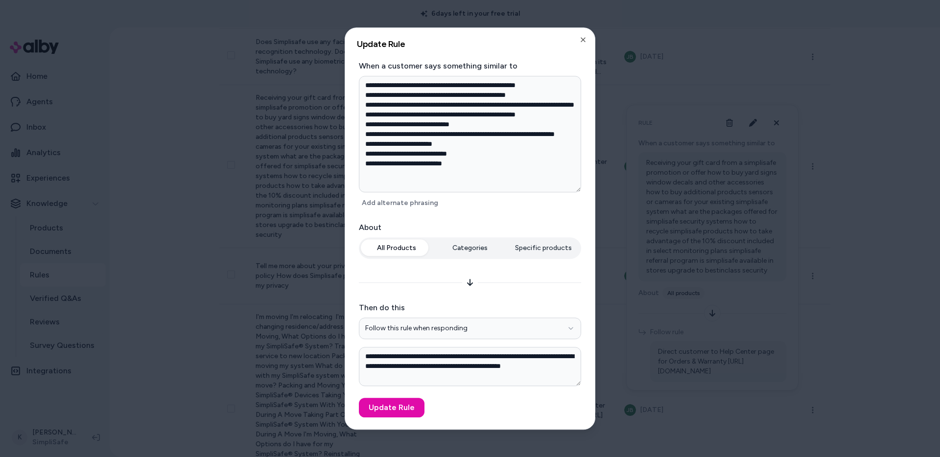
click at [509, 187] on textarea "**********" at bounding box center [470, 134] width 222 height 117
drag, startPoint x: 508, startPoint y: 379, endPoint x: 355, endPoint y: 354, distance: 154.8
click at [355, 354] on div "**********" at bounding box center [470, 229] width 250 height 402
click at [501, 382] on textarea "**********" at bounding box center [470, 366] width 222 height 39
click at [583, 42] on icon "button" at bounding box center [583, 40] width 8 height 8
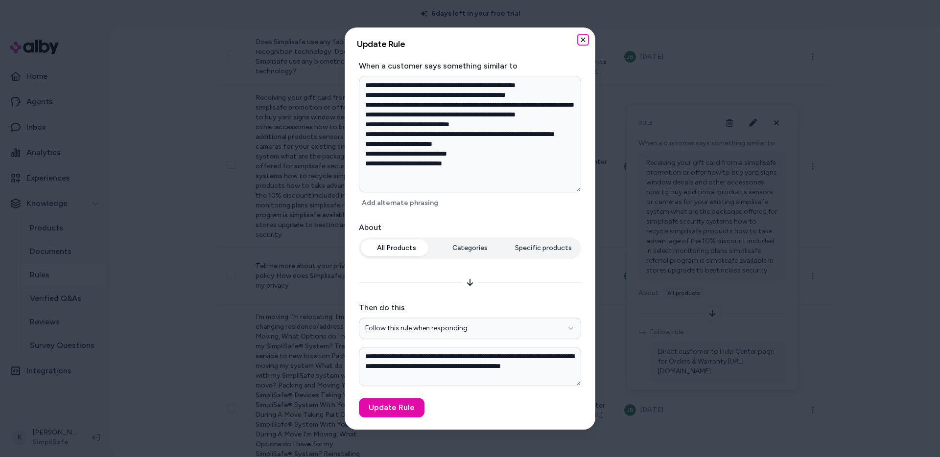
type textarea "*"
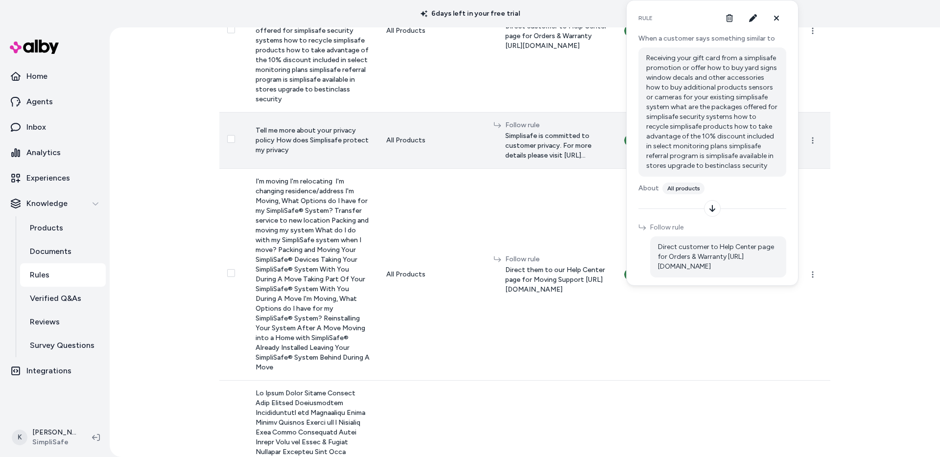
scroll to position [1550, 0]
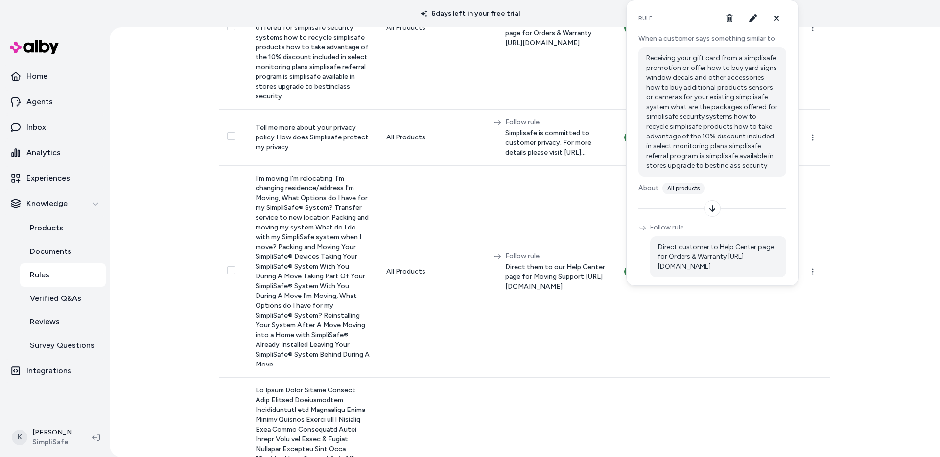
click at [876, 229] on div "Rules New Rule 0 selected Search Products All categories Customer Question Abou…" at bounding box center [525, 242] width 831 height 430
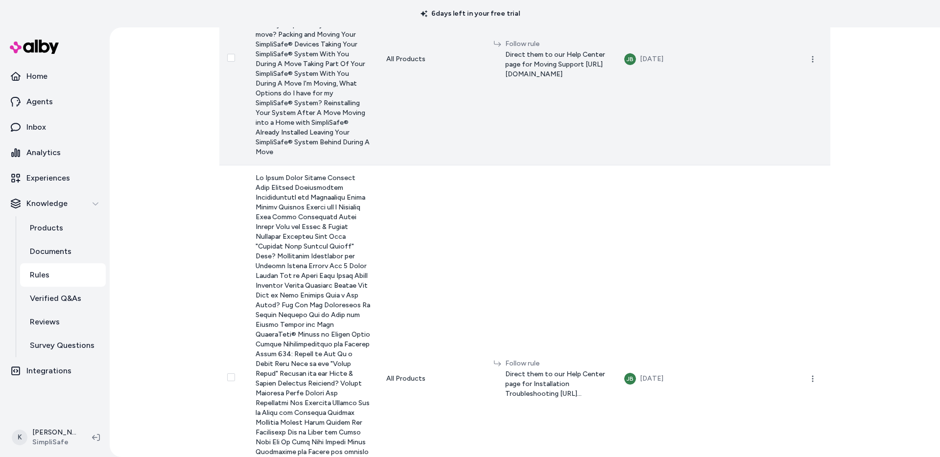
scroll to position [1763, 0]
drag, startPoint x: 554, startPoint y: 262, endPoint x: 433, endPoint y: 255, distance: 121.7
click at [494, 79] on div "Follow rule Direct them to our Help Center page for Moving Support https://supp…" at bounding box center [551, 59] width 115 height 40
click at [566, 79] on span "Direct them to our Help Center page for Moving Support https://support.simplisa…" at bounding box center [556, 63] width 103 height 29
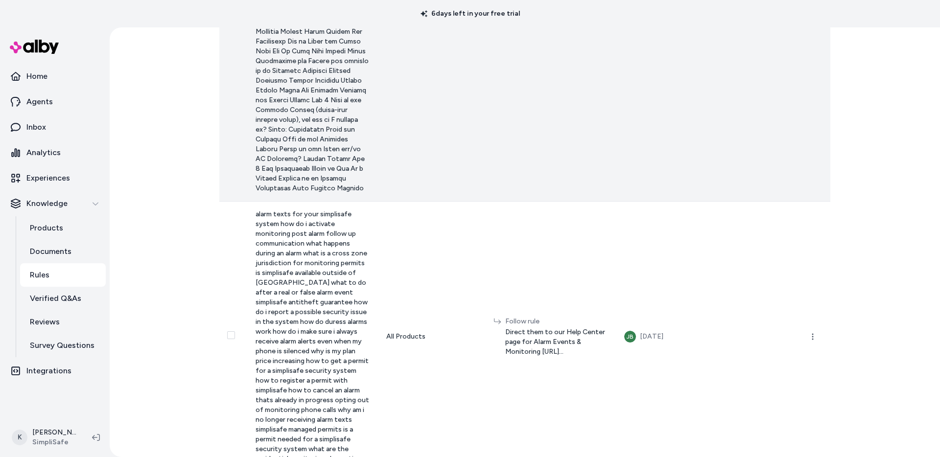
scroll to position [2156, 0]
drag, startPoint x: 247, startPoint y: 36, endPoint x: 293, endPoint y: 321, distance: 288.3
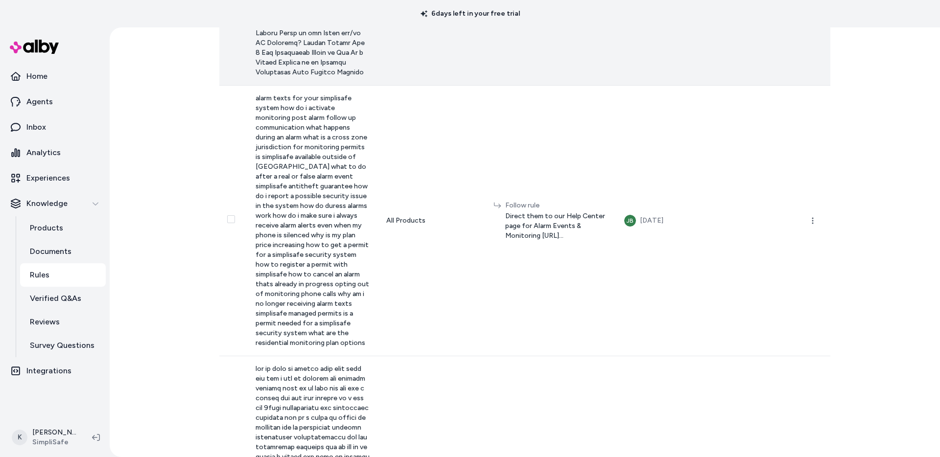
scroll to position [2265, 0]
drag, startPoint x: 434, startPoint y: 285, endPoint x: 602, endPoint y: 286, distance: 167.0
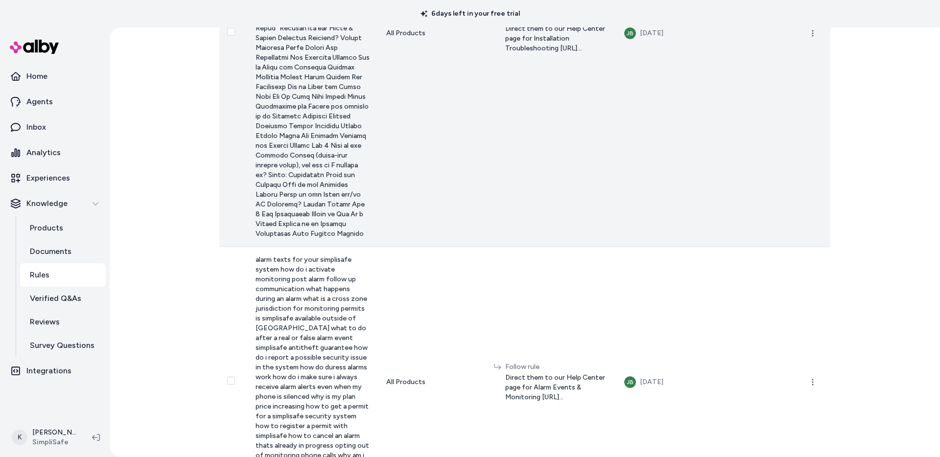
scroll to position [2100, 0]
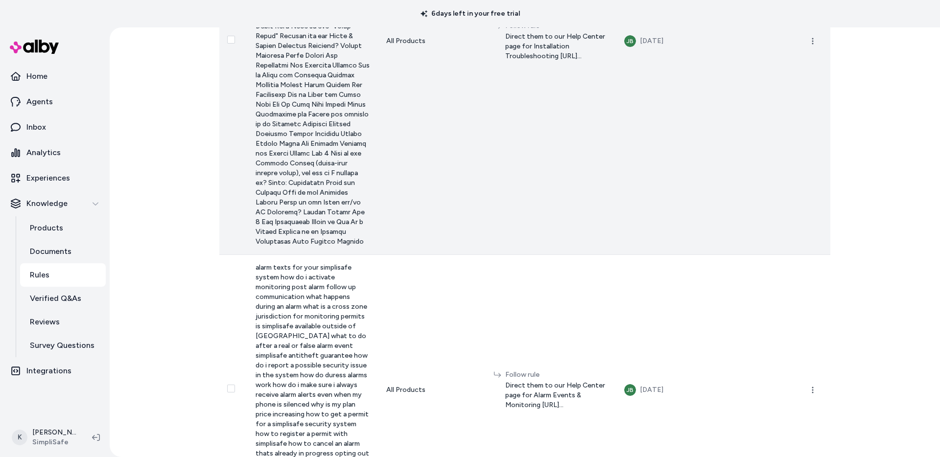
drag, startPoint x: 249, startPoint y: 91, endPoint x: 302, endPoint y: 137, distance: 70.1
click at [302, 137] on td at bounding box center [313, 41] width 131 height 428
click at [564, 255] on td "Follow rule Direct them to our Help Center page for Installation Troubleshootin…" at bounding box center [551, 41] width 131 height 428
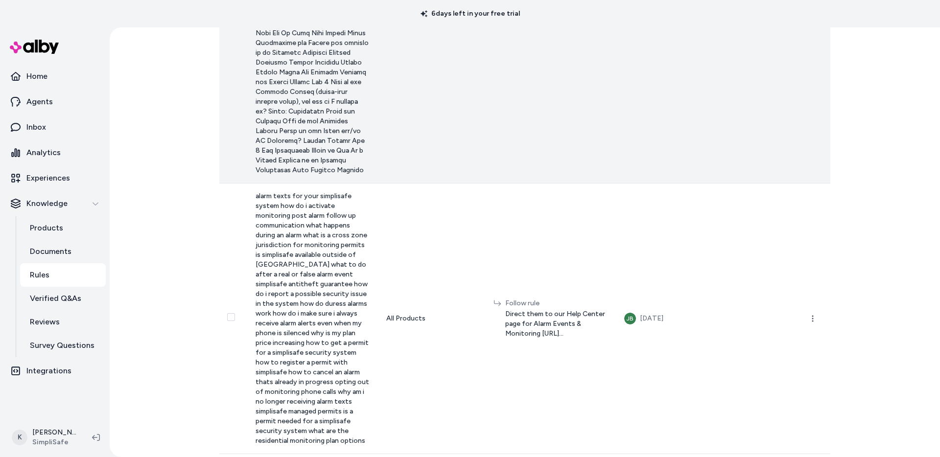
scroll to position [2176, 0]
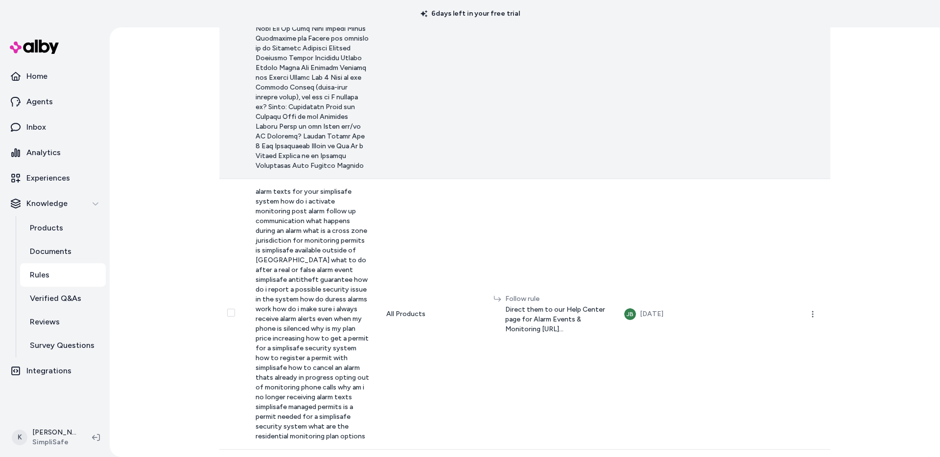
drag, startPoint x: 434, startPoint y: 376, endPoint x: 594, endPoint y: 380, distance: 159.2
drag, startPoint x: 251, startPoint y: 230, endPoint x: 321, endPoint y: 241, distance: 70.9
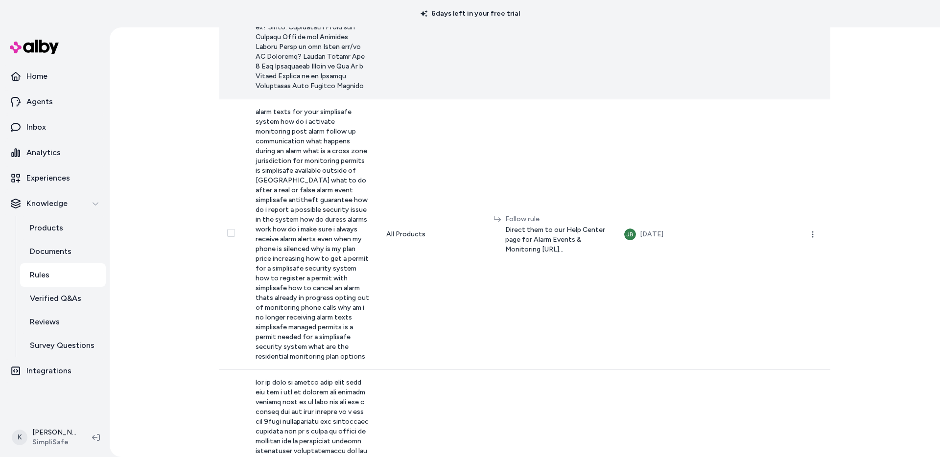
scroll to position [2266, 0]
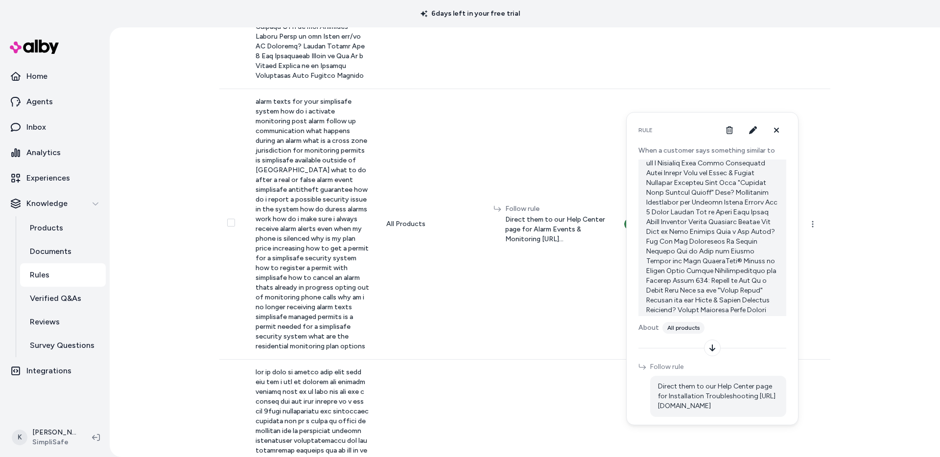
scroll to position [0, 0]
drag, startPoint x: 641, startPoint y: 150, endPoint x: 775, endPoint y: 153, distance: 134.2
click at [775, 153] on p "When a customer says something similar to" at bounding box center [713, 151] width 148 height 10
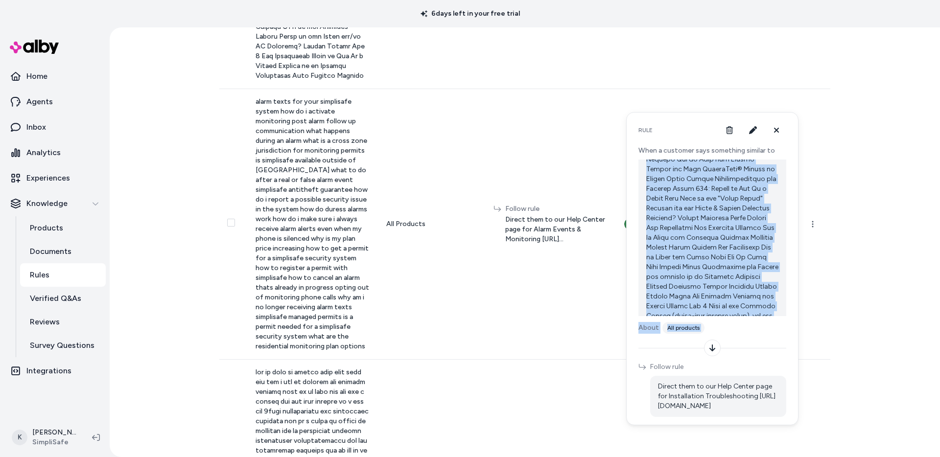
drag, startPoint x: 647, startPoint y: 171, endPoint x: 794, endPoint y: 384, distance: 258.6
click at [794, 384] on div "Rule When a customer says something similar to About All products Follow rule D…" at bounding box center [712, 268] width 172 height 313
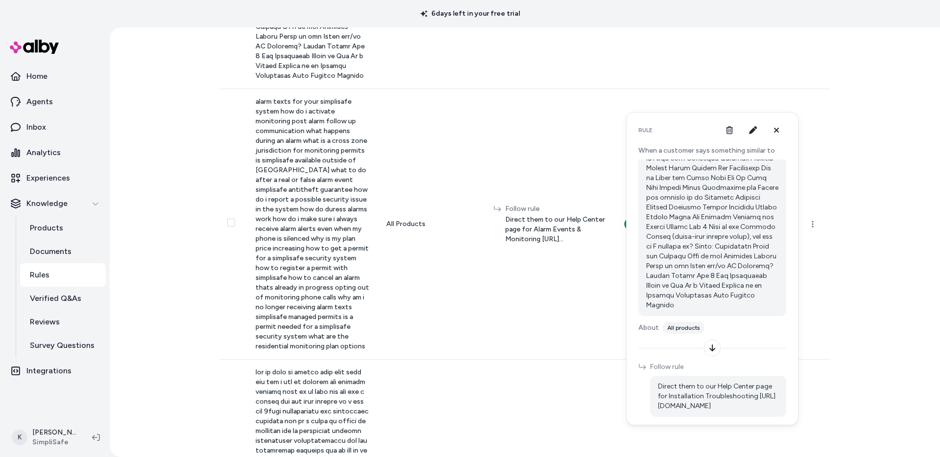
click at [761, 306] on p at bounding box center [713, 134] width 132 height 353
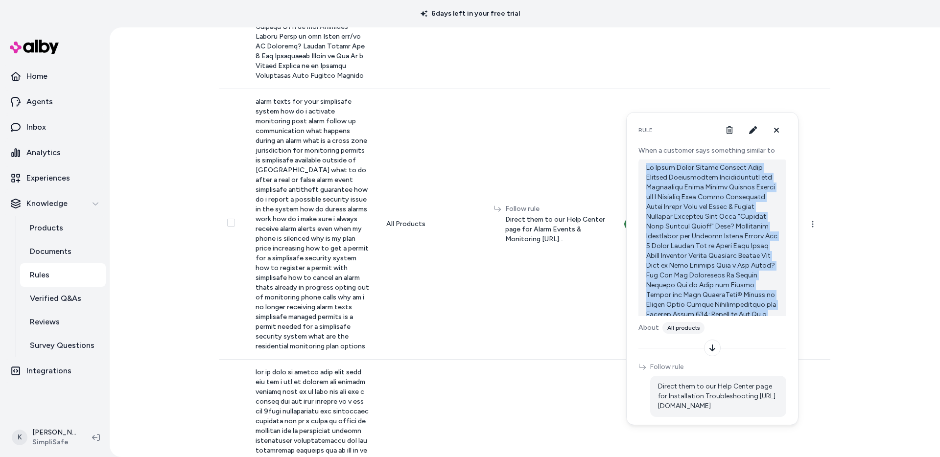
scroll to position [0, 0]
drag, startPoint x: 744, startPoint y: 303, endPoint x: 646, endPoint y: 165, distance: 169.1
click at [647, 166] on p at bounding box center [713, 342] width 132 height 353
click at [745, 241] on p at bounding box center [713, 342] width 132 height 353
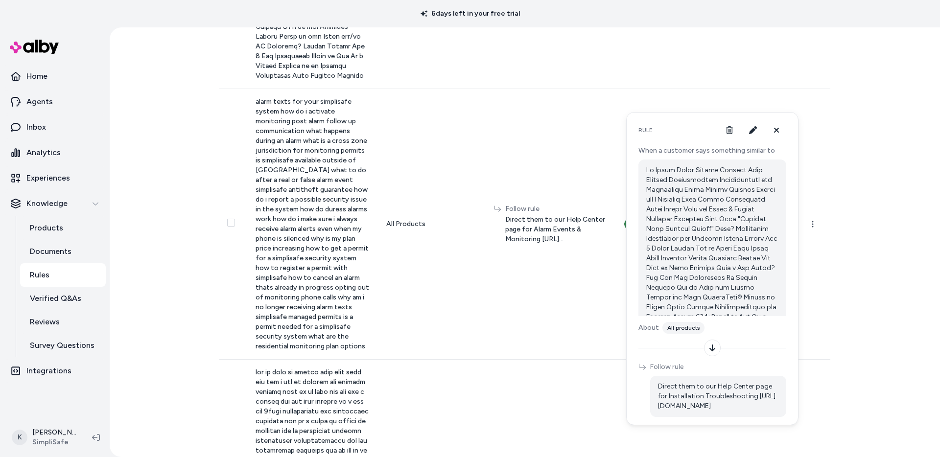
click at [648, 169] on p at bounding box center [713, 342] width 132 height 353
click at [849, 261] on div "Rules New Rule 0 selected Search Products All categories Customer Question Abou…" at bounding box center [525, 242] width 831 height 430
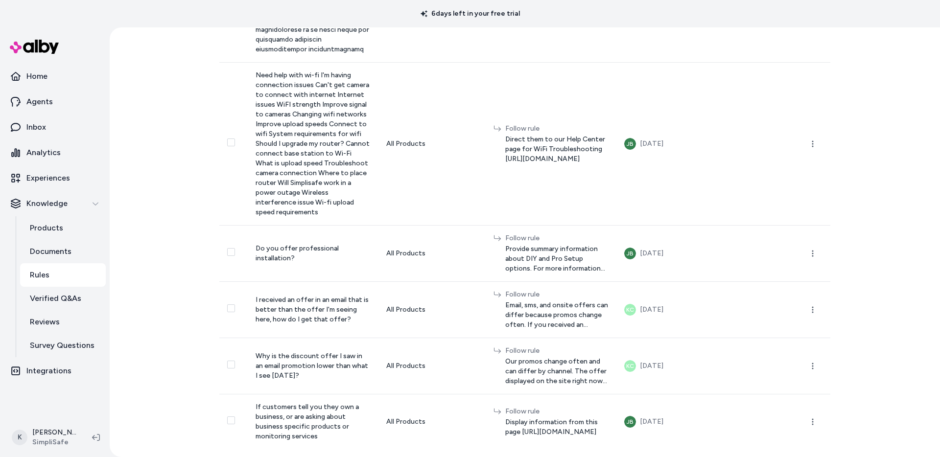
scroll to position [4144, 0]
click at [81, 375] on link "Integrations" at bounding box center [55, 372] width 102 height 24
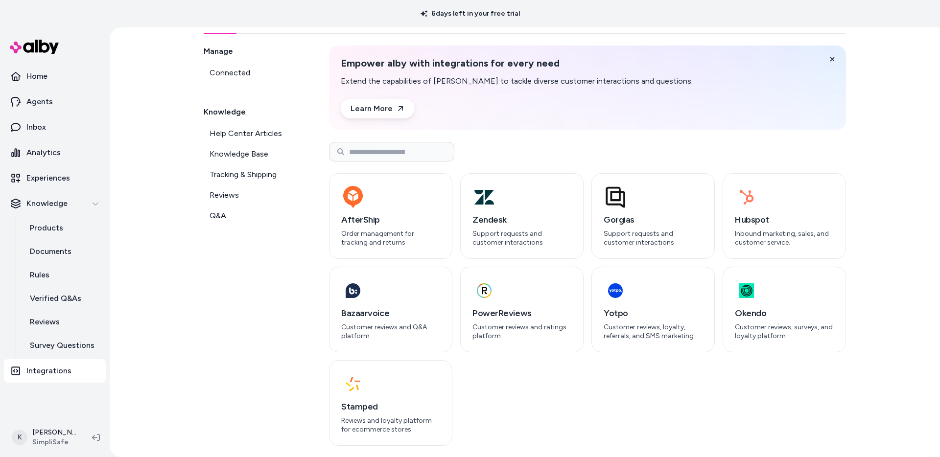
scroll to position [59, 0]
click at [539, 233] on p "Support requests and customer interactions" at bounding box center [522, 237] width 99 height 17
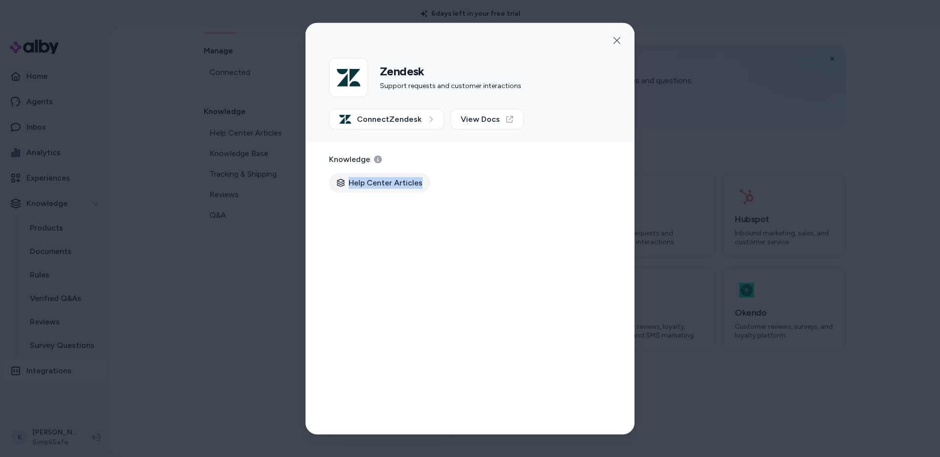
drag, startPoint x: 350, startPoint y: 183, endPoint x: 421, endPoint y: 186, distance: 70.6
click at [421, 186] on div "Help Center Articles" at bounding box center [379, 183] width 101 height 20
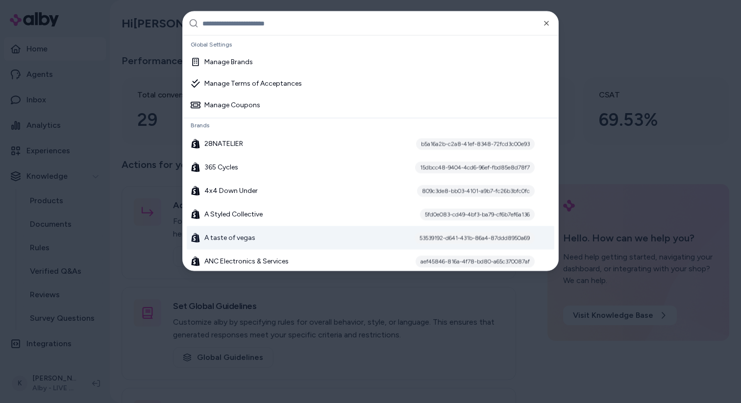
click at [115, 201] on div at bounding box center [370, 201] width 741 height 403
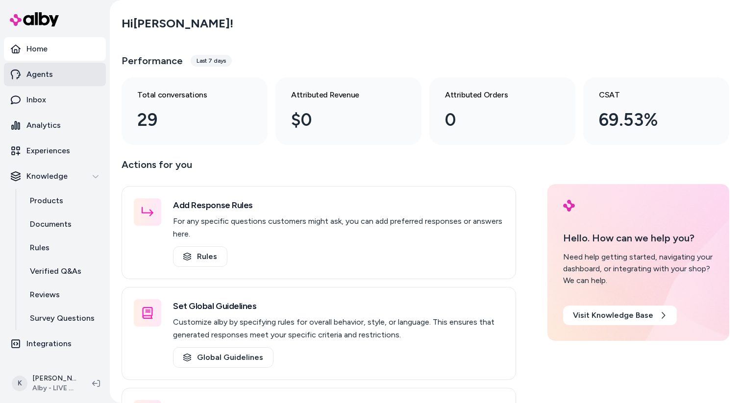
click at [71, 76] on link "Agents" at bounding box center [55, 75] width 102 height 24
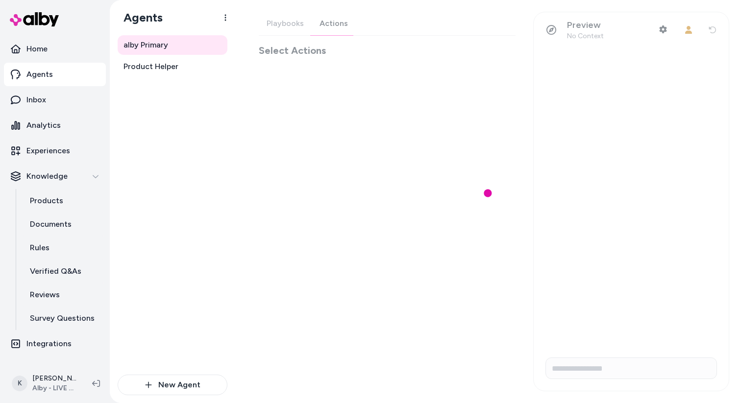
click at [327, 24] on div "Playbooks Actions Select Actions" at bounding box center [387, 35] width 257 height 46
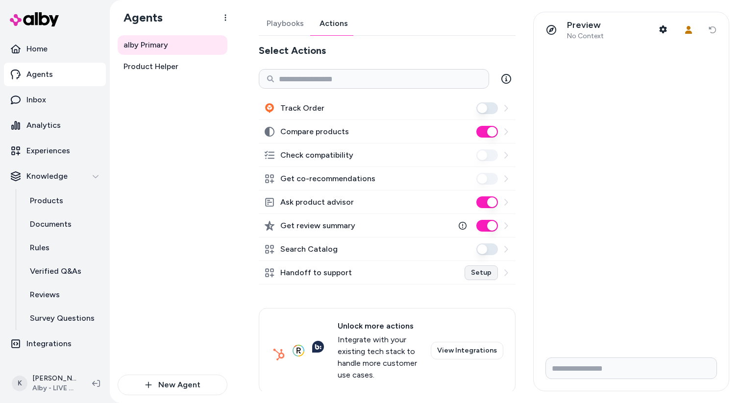
click at [474, 276] on link "Setup" at bounding box center [480, 272] width 33 height 15
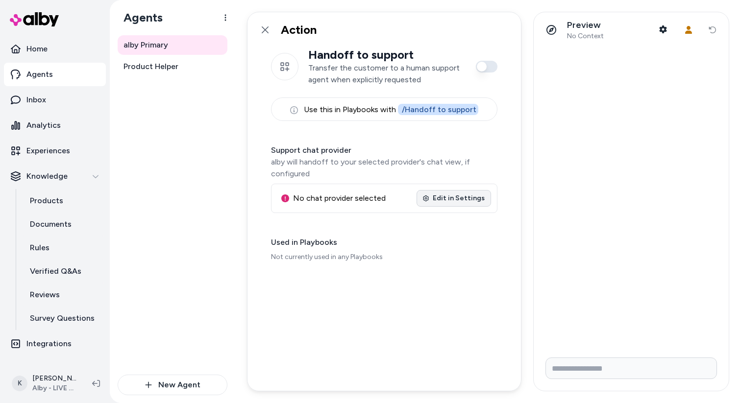
click at [466, 196] on link "Edit in Settings" at bounding box center [453, 198] width 74 height 17
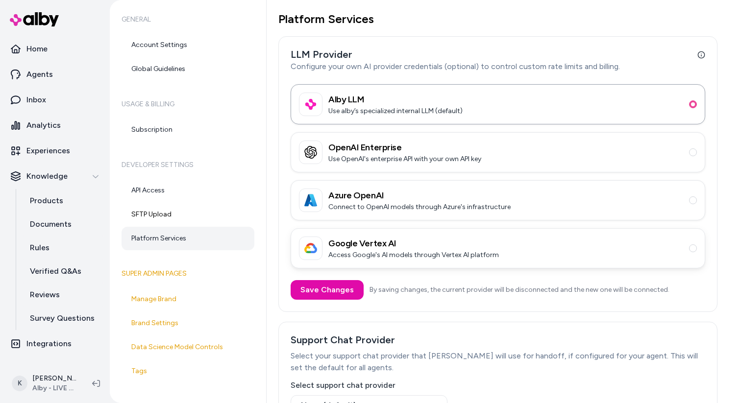
scroll to position [84, 0]
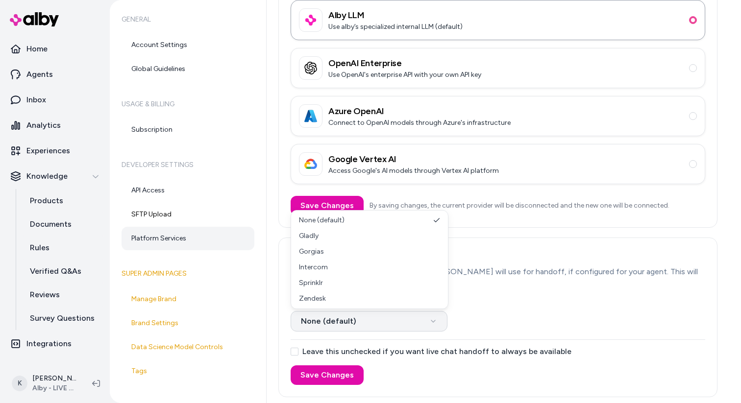
click at [433, 321] on html "Home Agents Inbox Analytics Experiences Knowledge Products Documents Rules Veri…" at bounding box center [370, 201] width 741 height 403
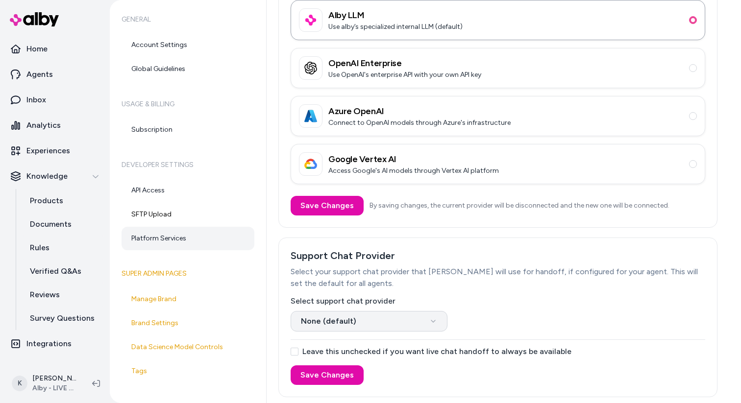
click at [433, 321] on html "Home Agents Inbox Analytics Experiences Knowledge Products Documents Rules Veri…" at bounding box center [370, 201] width 741 height 403
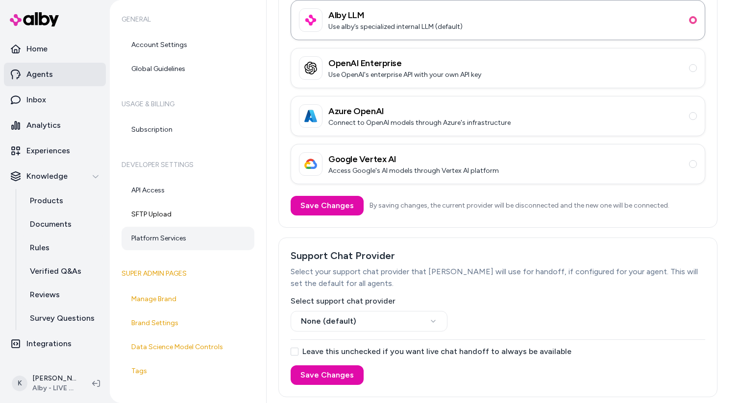
click at [41, 75] on p "Agents" at bounding box center [39, 75] width 26 height 12
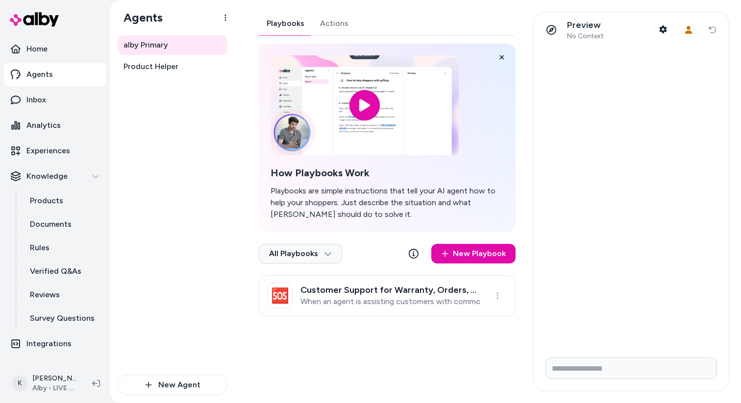
click at [335, 23] on button "Actions" at bounding box center [334, 24] width 44 height 24
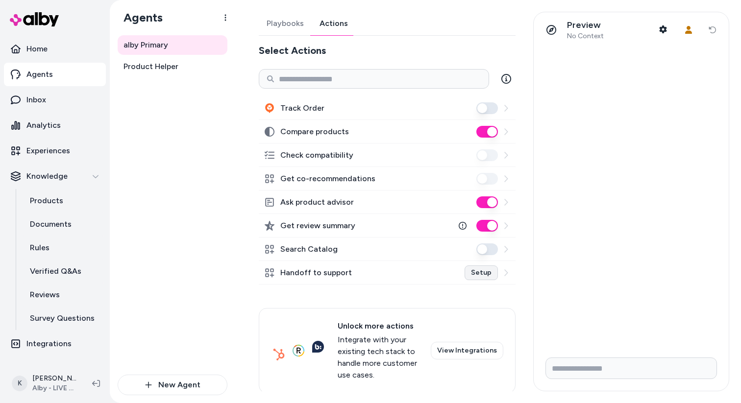
click at [477, 275] on link "Setup" at bounding box center [480, 272] width 33 height 15
